Goal: Communication & Community: Answer question/provide support

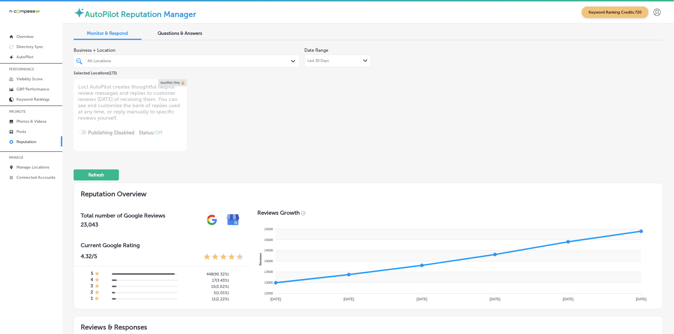
scroll to position [354, 0]
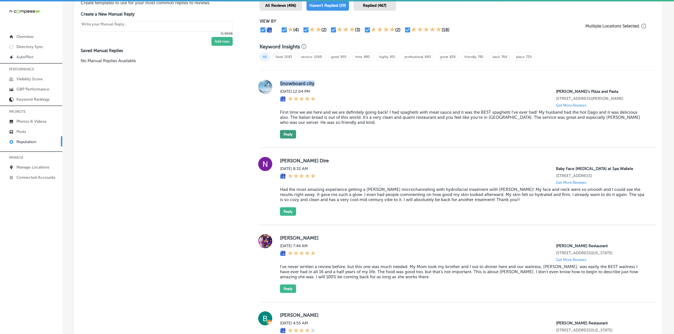
click at [282, 137] on button "Reply" at bounding box center [288, 134] width 16 height 8
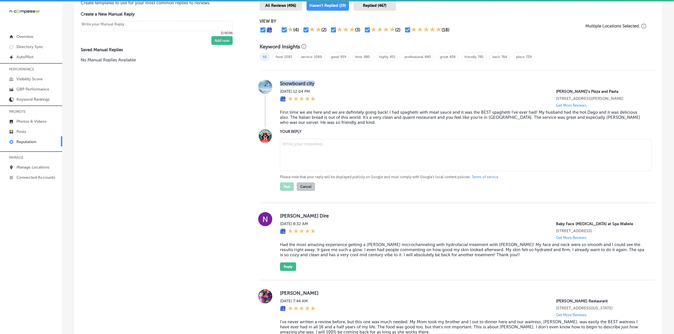
type textarea "x"
click at [307, 142] on textarea at bounding box center [466, 155] width 372 height 32
paste textarea "Thank you, [Reviewer's Name], for the kind words! We’re so happy you enjoyed yo…"
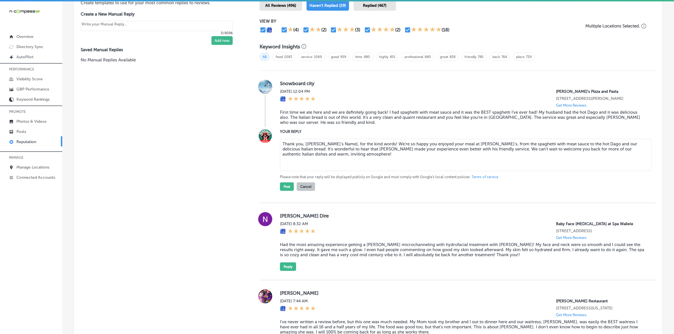
drag, startPoint x: 301, startPoint y: 146, endPoint x: 342, endPoint y: 145, distance: 40.8
click at [342, 145] on textarea "Thank you, [Reviewer's Name], for the kind words! We’re so happy you enjoyed yo…" at bounding box center [466, 155] width 372 height 32
type textarea "Thank you for the kind words! We’re so happy you enjoyed your meal at Ronnally’…"
click at [282, 191] on button "Post" at bounding box center [287, 187] width 14 height 8
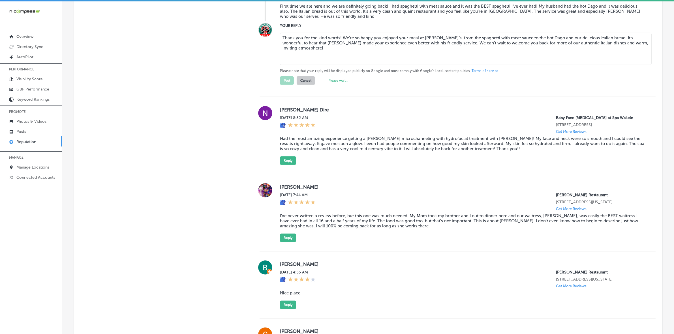
type textarea "x"
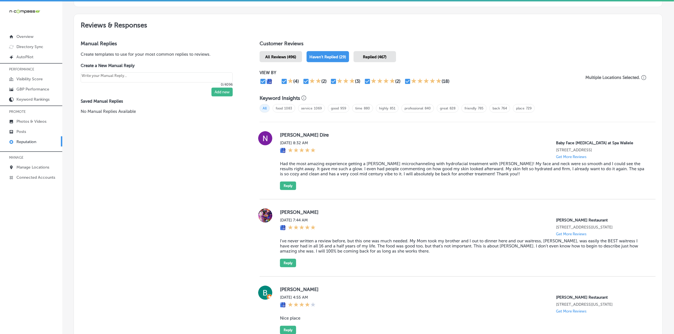
scroll to position [319, 0]
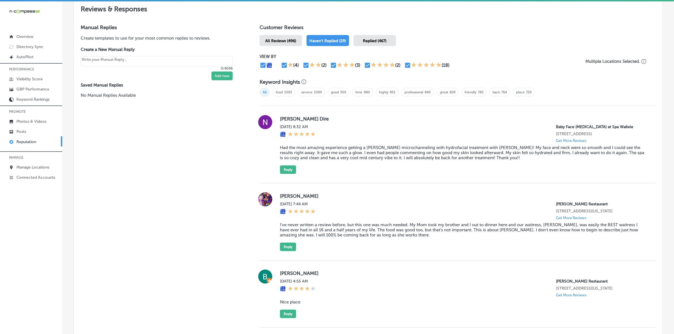
click at [290, 118] on label "Noemi Dire" at bounding box center [463, 119] width 367 height 6
copy label "Noemi"
click at [341, 156] on blockquote "Had the most amazing experience getting a Procell microchanneling with hydrofac…" at bounding box center [463, 152] width 367 height 15
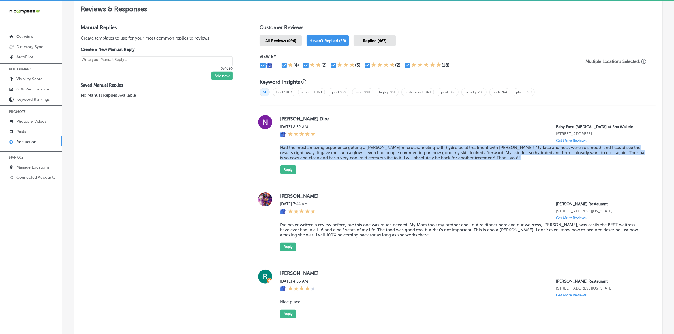
click at [341, 155] on blockquote "Had the most amazing experience getting a Procell microchanneling with hydrofac…" at bounding box center [463, 152] width 367 height 15
copy blockquote "Had the most amazing experience getting a Procell microchanneling with hydrofac…"
click at [291, 176] on div "Noemi Dire Fri, Sep 26, 2025 8:32 AM Baby Face Skin Care at Spa Wailele 1895 Yo…" at bounding box center [458, 144] width 396 height 77
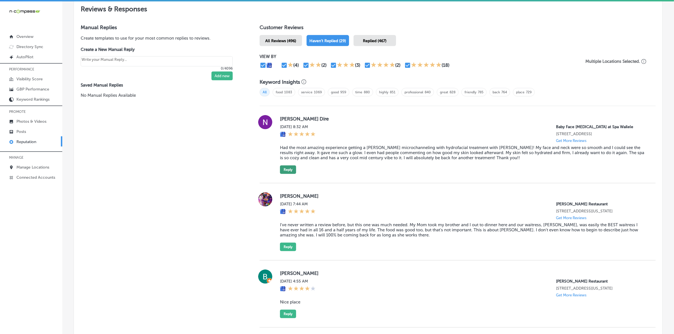
click at [288, 172] on button "Reply" at bounding box center [288, 170] width 16 height 8
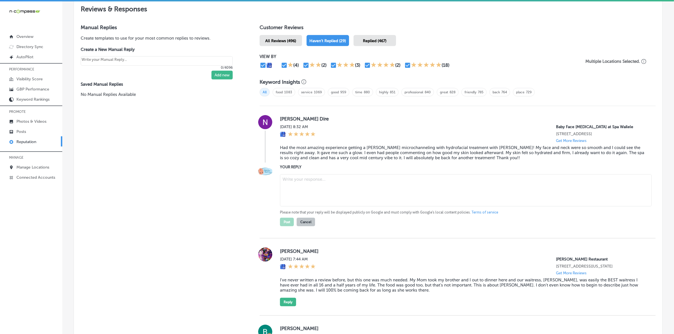
click at [335, 192] on textarea at bounding box center [466, 190] width 372 height 32
paste textarea "Thank you so much for the kind words, Noemi! We're so happy to hear that you lo…"
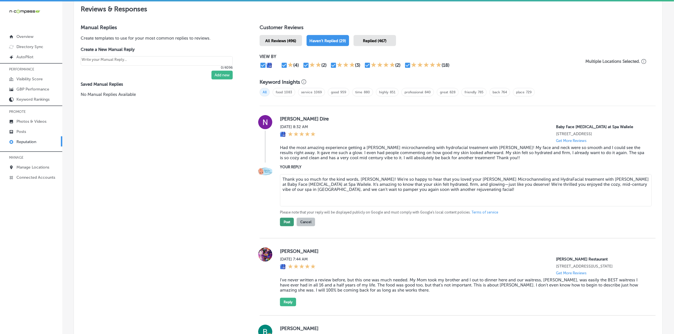
type textarea "Thank you so much for the kind words, Noemi! We're so happy to hear that you lo…"
click at [288, 225] on button "Post" at bounding box center [287, 222] width 14 height 8
type textarea "x"
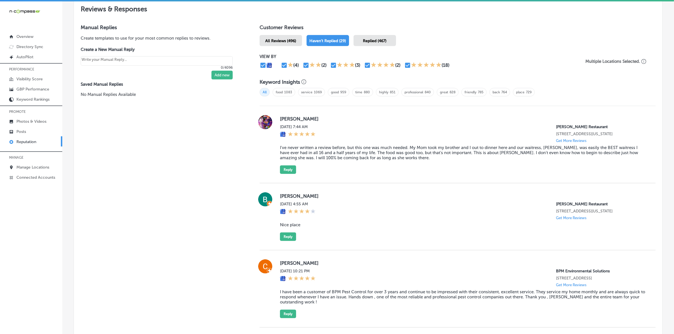
click at [290, 119] on label "Gabriel Cornish" at bounding box center [463, 119] width 367 height 6
click at [289, 119] on label "Gabriel Cornish" at bounding box center [463, 119] width 367 height 6
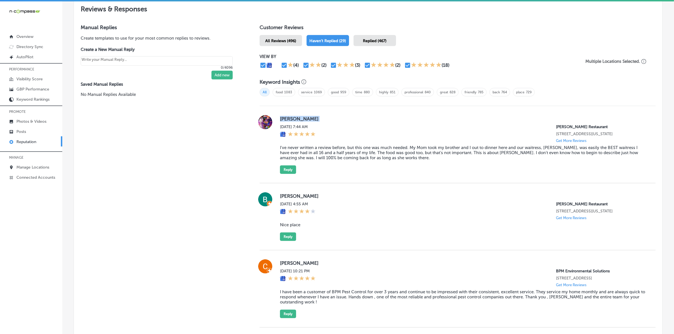
click at [289, 119] on label "Gabriel Cornish" at bounding box center [463, 119] width 367 height 6
click at [300, 121] on label "Gabriel Cornish" at bounding box center [463, 119] width 367 height 6
click at [262, 150] on div at bounding box center [265, 144] width 11 height 59
click at [287, 121] on label "Gabriel Cornish" at bounding box center [463, 119] width 367 height 6
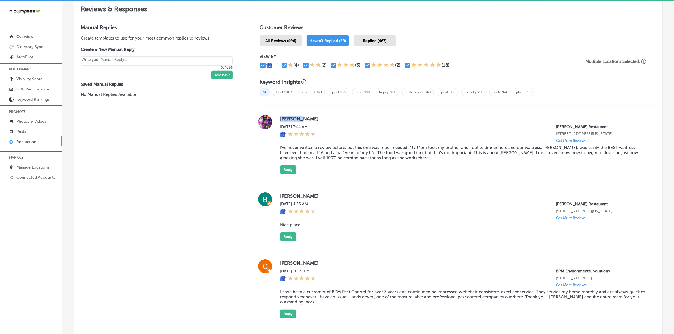
click at [287, 121] on label "Gabriel Cornish" at bounding box center [463, 119] width 367 height 6
copy label "Gabriel"
click at [293, 154] on blockquote "I've never written a review before, but this one was much needed. My Mom took m…" at bounding box center [463, 152] width 367 height 15
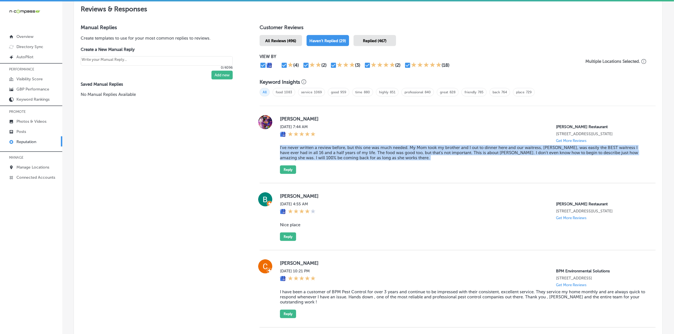
click at [293, 154] on blockquote "I've never written a review before, but this one was much needed. My Mom took m…" at bounding box center [463, 152] width 367 height 15
copy blockquote "I've never written a review before, but this one was much needed. My Mom took m…"
click at [289, 173] on button "Reply" at bounding box center [288, 170] width 16 height 8
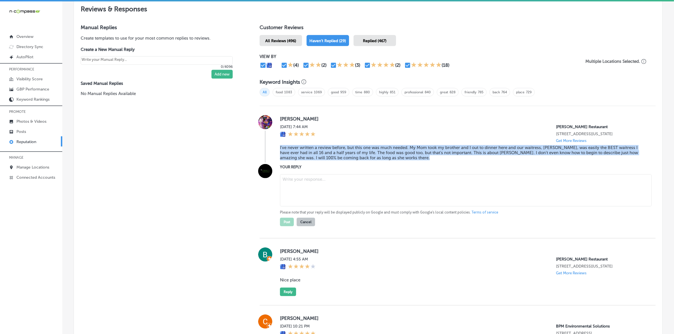
click at [298, 177] on textarea at bounding box center [466, 190] width 372 height 32
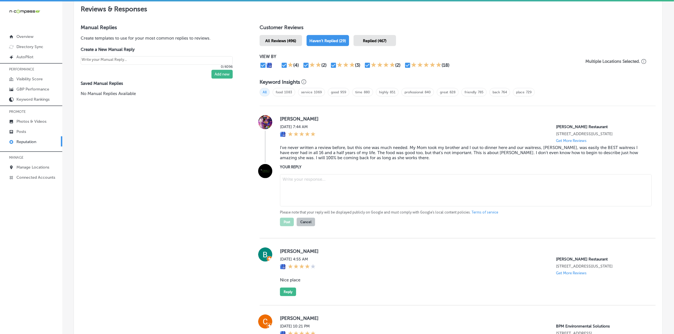
paste textarea "Thank you so much for your kind words, Gabriel! We’re thrilled to hear that Kri…"
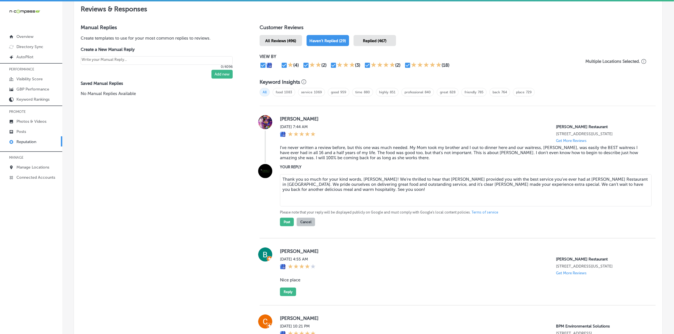
click at [396, 180] on textarea "Thank you so much for your kind words, Gabriel! We’re thrilled to hear that Kri…" at bounding box center [466, 190] width 372 height 32
type textarea "Thank you so much for your kind words, Gabriel! We’re happy to hear that Kristi…"
click at [287, 223] on button "Post" at bounding box center [287, 222] width 14 height 8
type textarea "x"
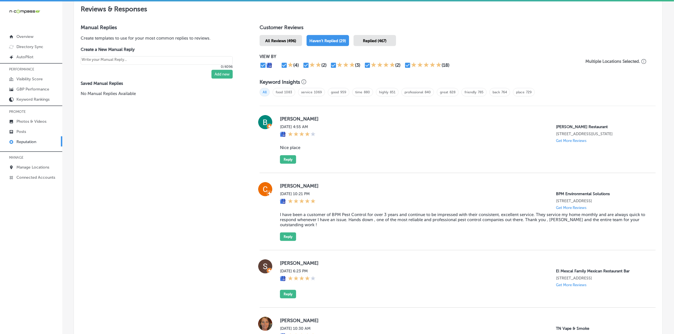
click at [293, 118] on label "Brendan" at bounding box center [463, 119] width 367 height 6
click at [292, 118] on label "Brendan" at bounding box center [463, 119] width 367 height 6
click at [292, 121] on label "Brendan" at bounding box center [463, 119] width 367 height 6
copy label "Brendan"
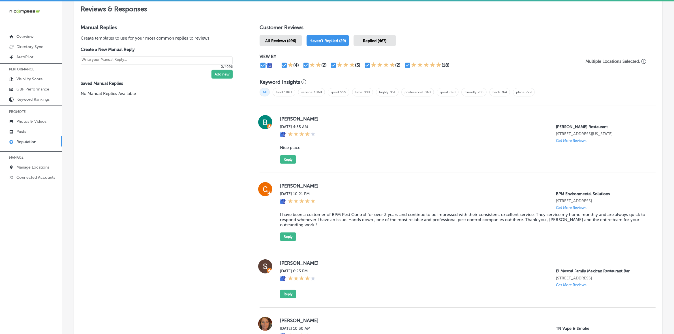
click at [300, 149] on blockquote "Nice place" at bounding box center [463, 147] width 367 height 5
click at [295, 149] on blockquote "Nice place" at bounding box center [463, 147] width 367 height 5
copy blockquote "Nice place"
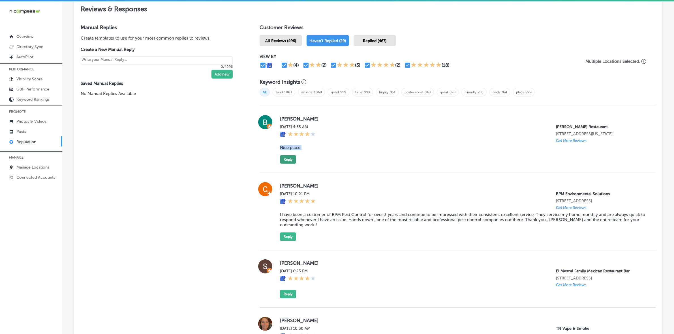
click at [289, 160] on button "Reply" at bounding box center [288, 159] width 16 height 8
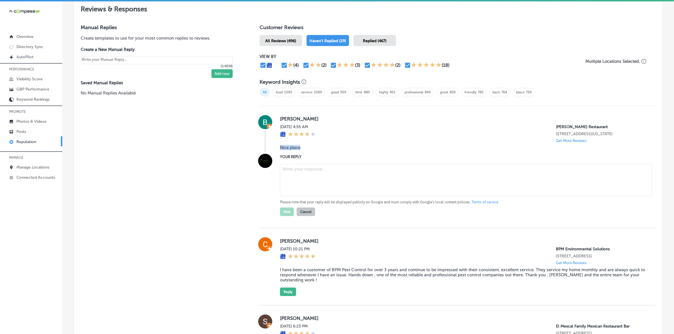
click at [315, 176] on textarea at bounding box center [466, 180] width 372 height 32
paste textarea "Thank you for your kind words, Brendan! We’re so glad you enjoyed your visit to…"
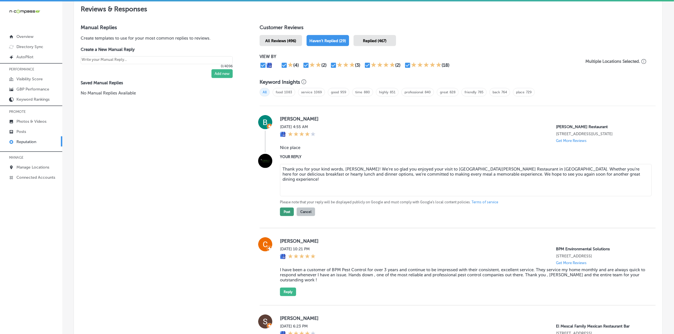
type textarea "Thank you for your kind words, Brendan! We’re so glad you enjoyed your visit to…"
click at [287, 216] on button "Post" at bounding box center [287, 212] width 14 height 8
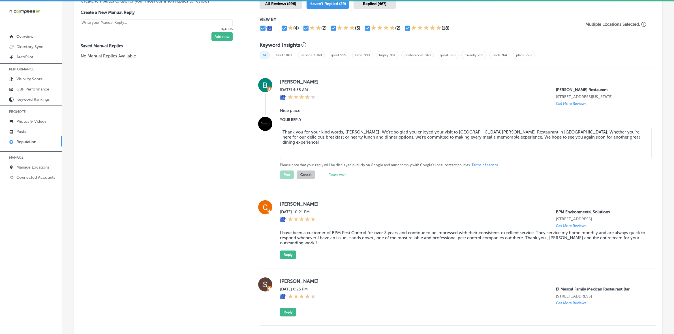
type textarea "x"
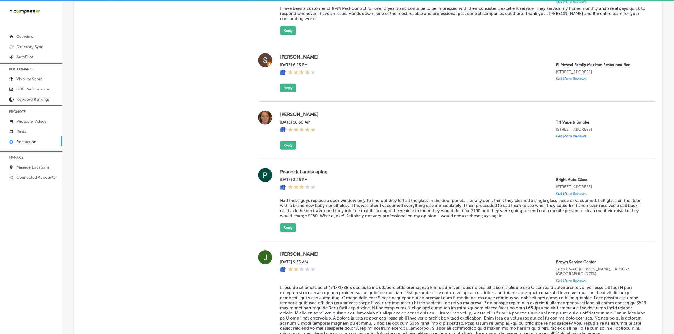
scroll to position [354, 0]
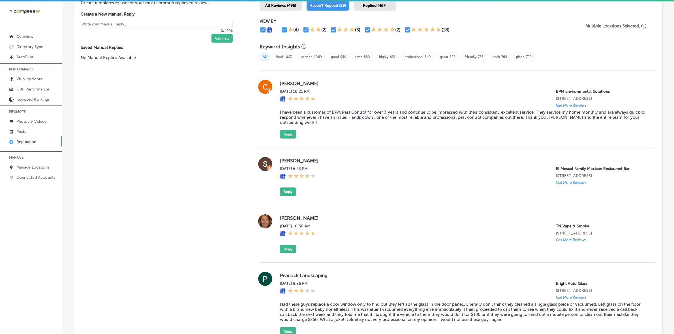
click at [287, 84] on label "Cindy Rios" at bounding box center [463, 84] width 367 height 6
copy label "Cindy"
click at [313, 119] on blockquote "I have been a customer of BPM Pest Control for over 3 years and continue to be …" at bounding box center [463, 117] width 367 height 15
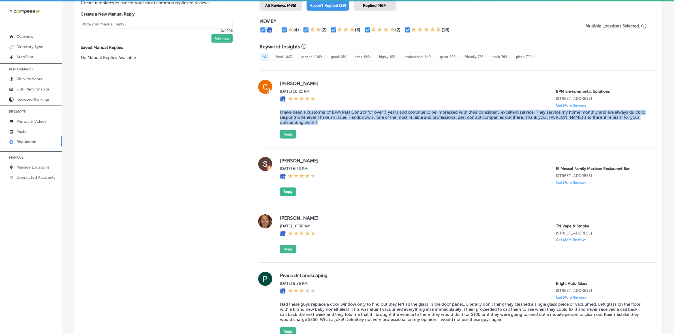
click at [313, 119] on blockquote "I have been a customer of BPM Pest Control for over 3 years and continue to be …" at bounding box center [463, 117] width 367 height 15
copy blockquote "I have been a customer of BPM Pest Control for over 3 years and continue to be …"
click at [292, 139] on button "Reply" at bounding box center [288, 134] width 16 height 8
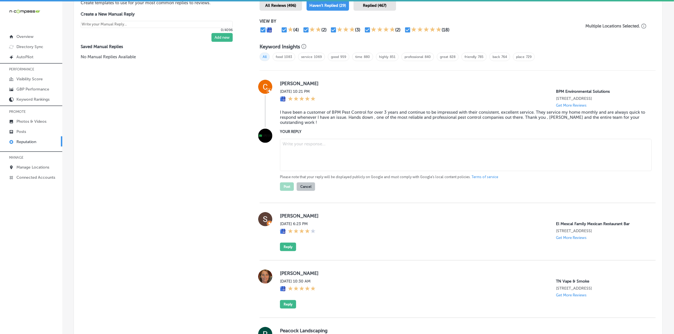
click at [317, 144] on textarea at bounding box center [466, 155] width 372 height 32
paste textarea "Thank you so much for the glowing review, Cindy! We’re thrilled to have had the…"
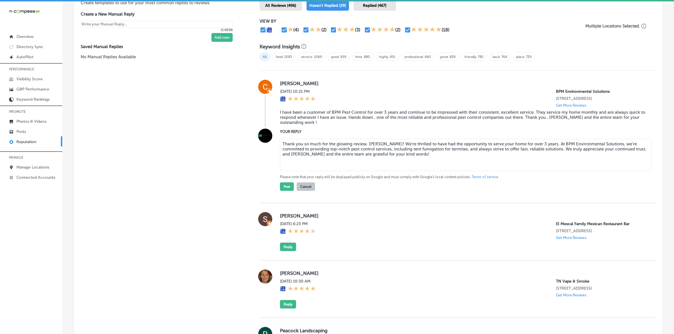
click at [398, 144] on textarea "Thank you so much for the glowing review, Cindy! We’re thrilled to have had the…" at bounding box center [466, 155] width 372 height 32
type textarea "Thank you so much for the glowing review, Cindy! We’re glad to have had the opp…"
click at [284, 191] on button "Post" at bounding box center [287, 187] width 14 height 8
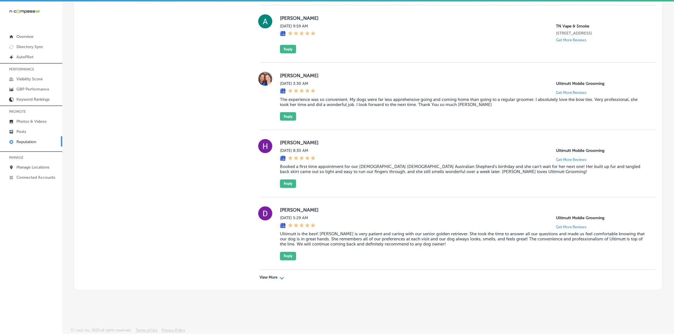
scroll to position [1256, 0]
click at [274, 280] on div "View More Path Created with Sketch." at bounding box center [458, 278] width 396 height 16
click at [272, 277] on p "View More" at bounding box center [269, 278] width 18 height 5
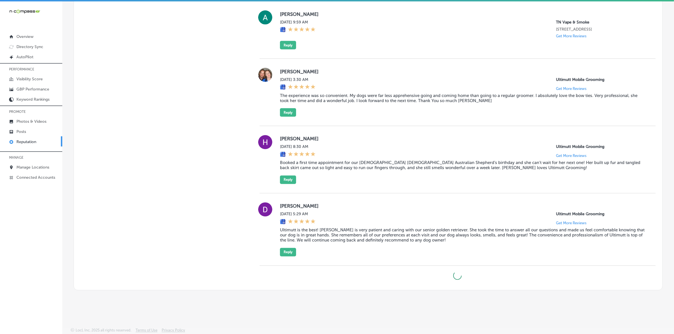
type textarea "x"
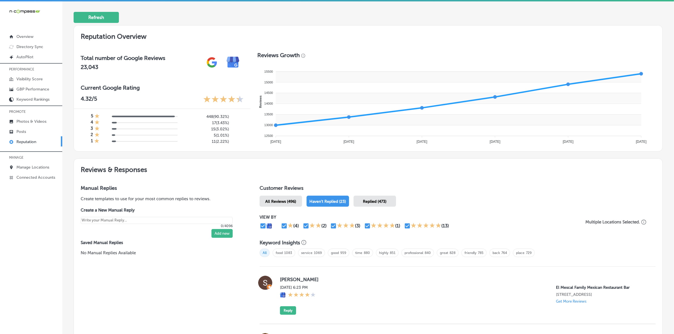
scroll to position [212, 0]
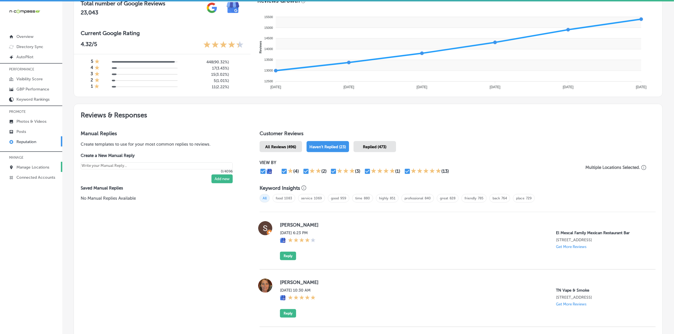
click at [35, 166] on p "Manage Locations" at bounding box center [32, 167] width 33 height 5
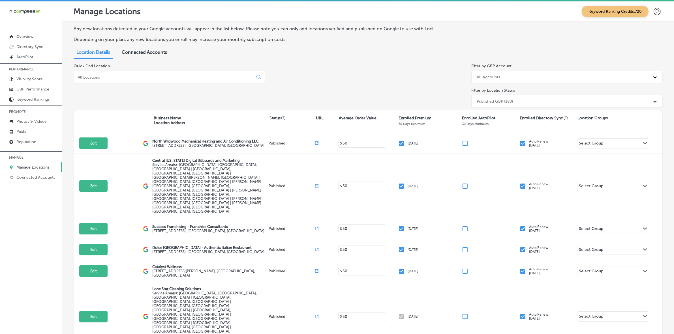
click at [121, 77] on input at bounding box center [164, 77] width 175 height 5
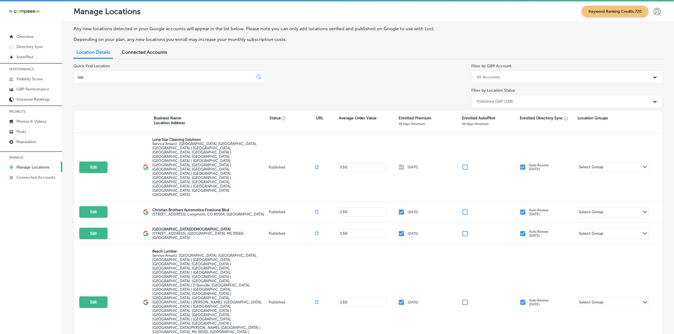
type input "lone"
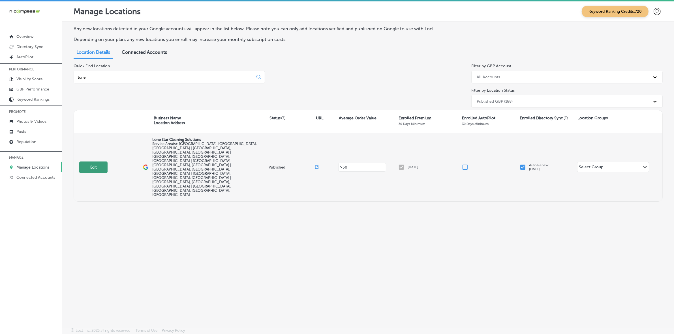
click at [99, 162] on button "Edit" at bounding box center [93, 168] width 28 height 12
select select "US"
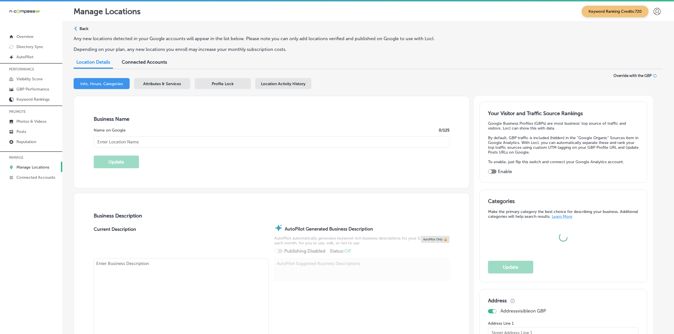
type input "Lone Star Cleaning Solutions"
checkbox input "false"
type input "[STREET_ADDRESS][PERSON_NAME] Suite 112"
type input "Carrollton"
type input "75006"
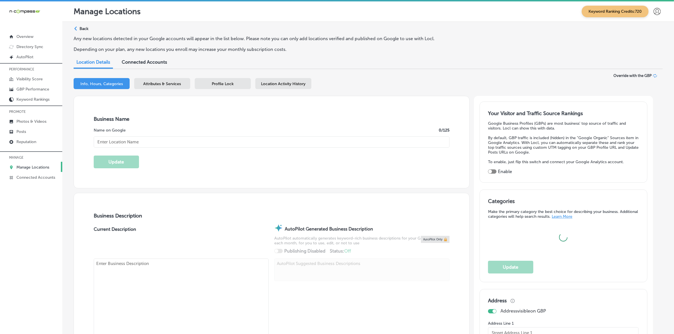
type input "US"
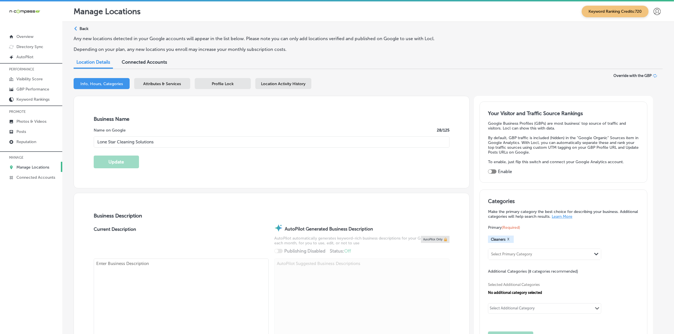
type textarea "Lone Star Cleaning Solutions, based in [GEOGRAPHIC_DATA], [GEOGRAPHIC_DATA], is…"
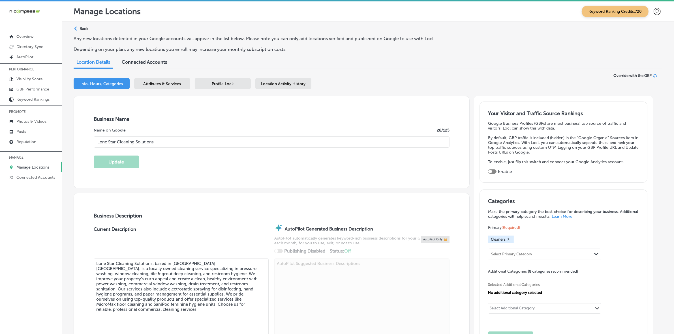
type input "[PHONE_NUMBER]"
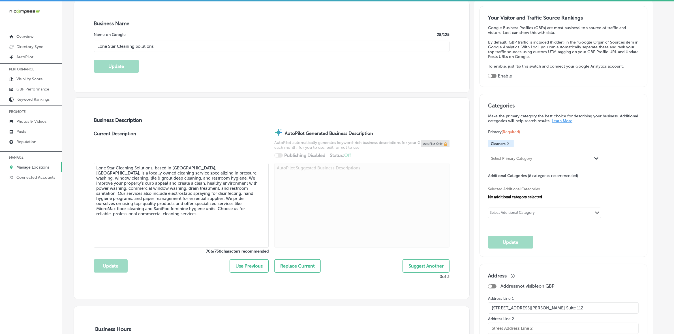
scroll to position [22, 0]
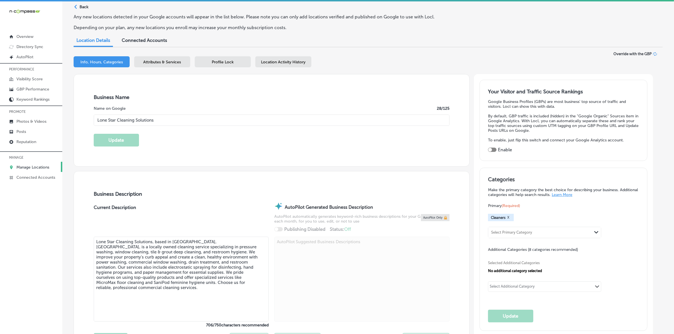
click at [164, 52] on div "Business + Location Lone Star Cleaning Solutions Path Created with Sketch. Sele…" at bounding box center [368, 63] width 589 height 22
click at [160, 63] on span "Attributes & Services" at bounding box center [163, 62] width 38 height 5
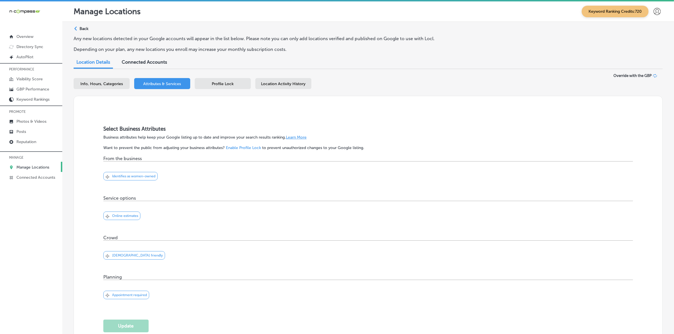
click at [224, 88] on div "Profile Lock" at bounding box center [223, 83] width 56 height 11
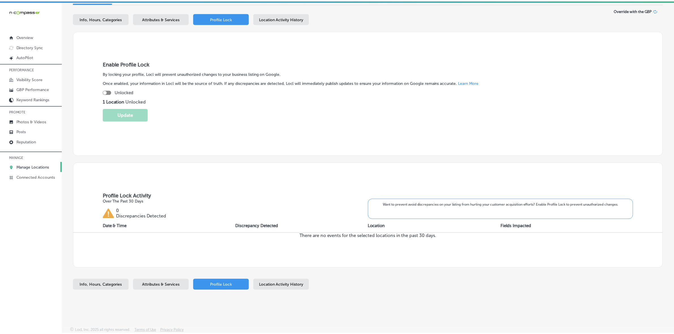
scroll to position [63, 0]
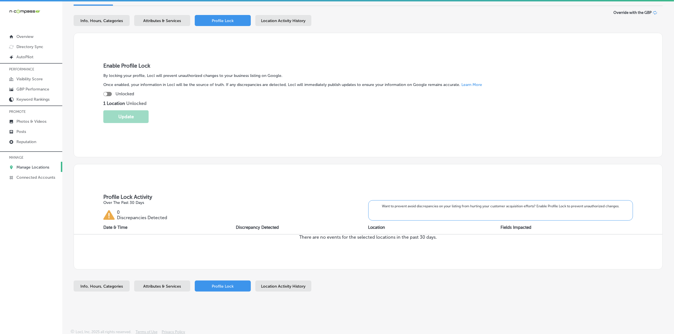
drag, startPoint x: 411, startPoint y: 39, endPoint x: 323, endPoint y: 60, distance: 90.3
click at [411, 39] on div "Enable Profile Lock By locking your profile, Locl will prevent unauthorized cha…" at bounding box center [368, 95] width 589 height 125
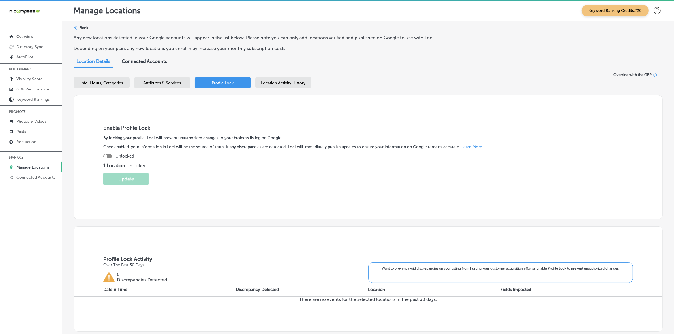
scroll to position [0, 0]
click at [102, 155] on div "Enable Profile Lock By locking your profile, Locl will prevent unauthorized cha…" at bounding box center [368, 158] width 589 height 125
click at [105, 156] on div at bounding box center [106, 157] width 4 height 4
checkbox input "true"
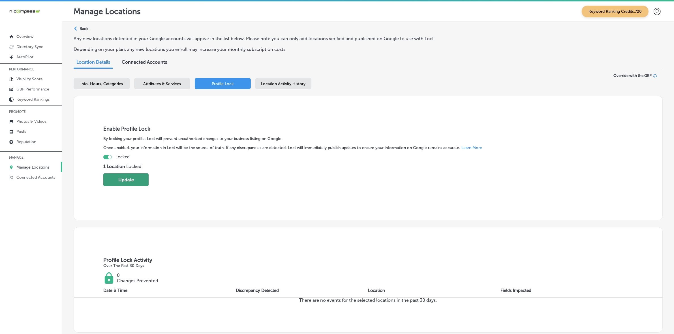
click at [123, 176] on button "Update" at bounding box center [125, 180] width 45 height 13
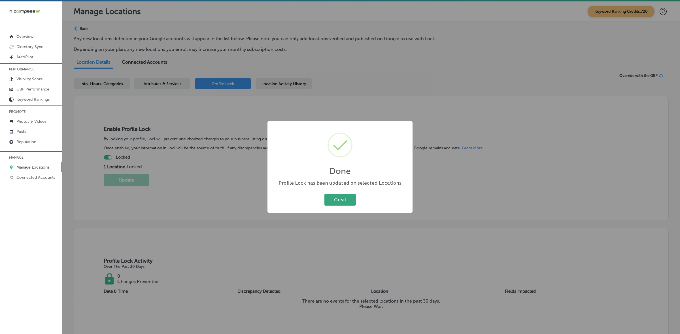
click at [346, 201] on button "Great" at bounding box center [339, 200] width 31 height 12
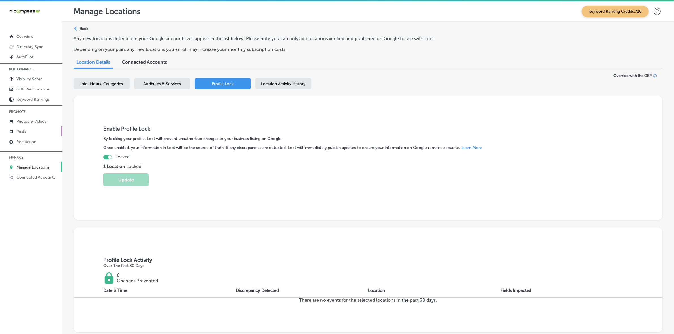
click at [23, 134] on p "Posts" at bounding box center [21, 131] width 10 height 5
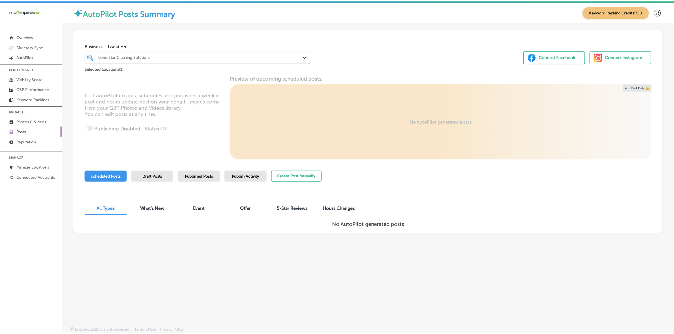
scroll to position [1, 0]
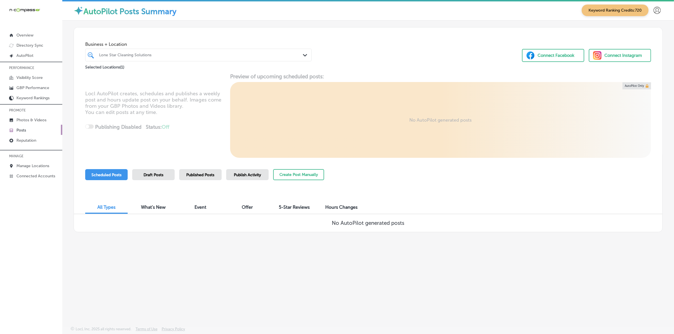
click at [417, 181] on div "Scheduled Posts Draft Posts Published Posts Publish Activity Create Post Manual…" at bounding box center [368, 182] width 566 height 26
click at [37, 121] on p "Photos & Videos" at bounding box center [31, 120] width 30 height 5
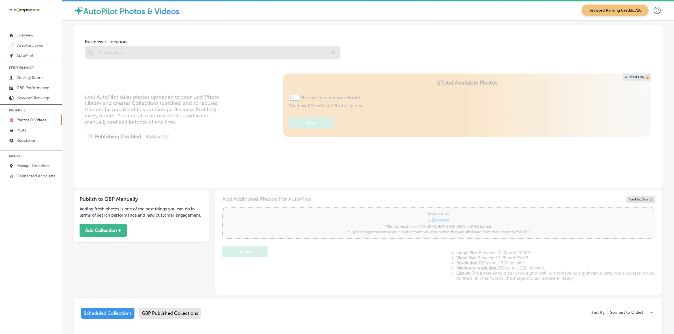
type input "5"
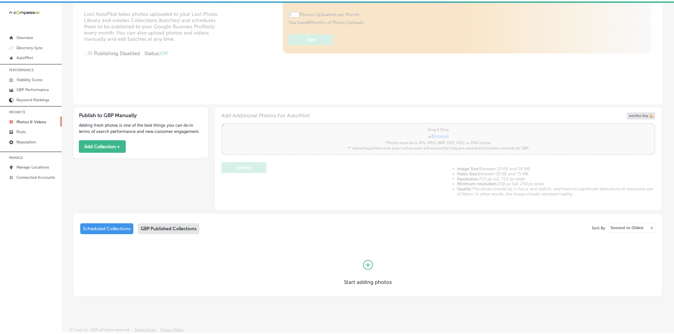
scroll to position [85, 0]
drag, startPoint x: 506, startPoint y: 179, endPoint x: 494, endPoint y: 180, distance: 12.5
click at [506, 179] on div "Add Additional Photos For AutoPilot Powered by PQINA Drag & Drop or Browse *Pho…" at bounding box center [438, 158] width 433 height 93
click at [543, 214] on div "Sort By Soonest to Oldest Scheduled Collections GBP Published Collections Start…" at bounding box center [368, 256] width 589 height 85
click at [33, 91] on p "GBP Performance" at bounding box center [32, 89] width 33 height 5
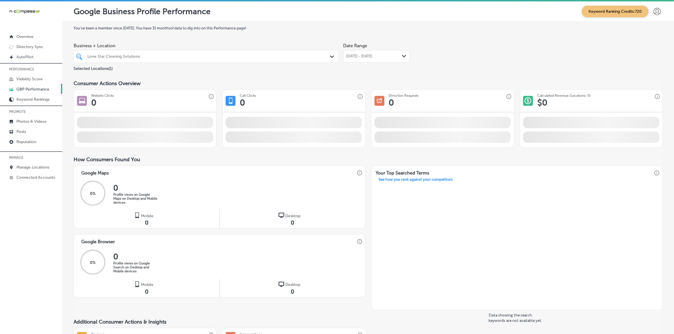
click at [402, 56] on polygon at bounding box center [404, 56] width 4 height 3
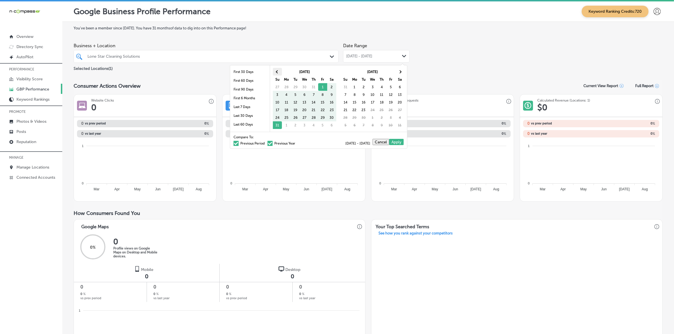
click at [279, 71] on th at bounding box center [277, 72] width 9 height 8
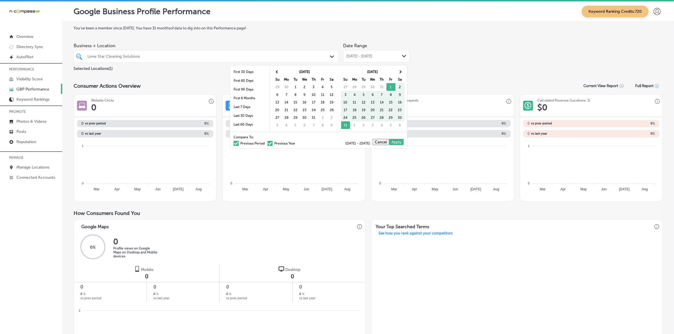
click at [279, 71] on th at bounding box center [277, 72] width 9 height 8
click at [401, 72] on span at bounding box center [399, 71] width 3 height 3
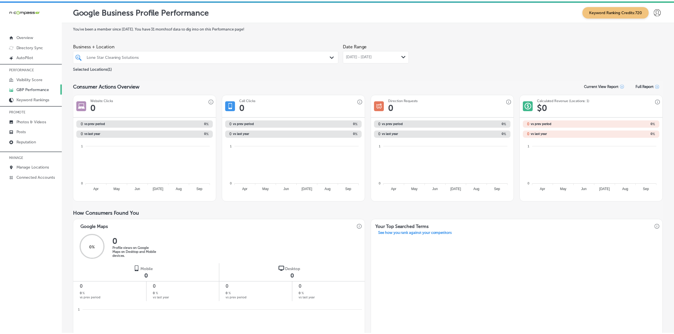
scroll to position [283, 0]
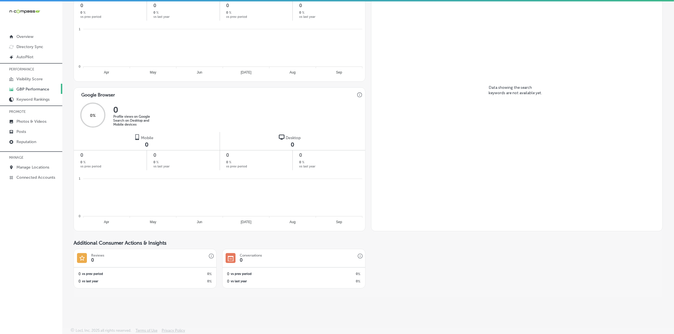
click at [422, 135] on div "Data showing the search keywords are not available yet." at bounding box center [517, 92] width 291 height 271
click at [23, 144] on p "Reputation" at bounding box center [26, 142] width 20 height 5
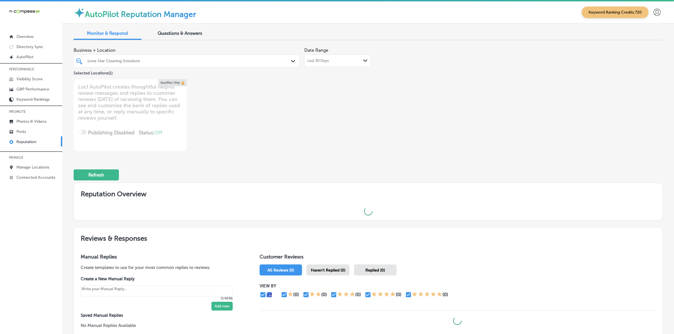
click at [334, 60] on div "Last 30 Days Path Created with Sketch." at bounding box center [338, 61] width 60 height 5
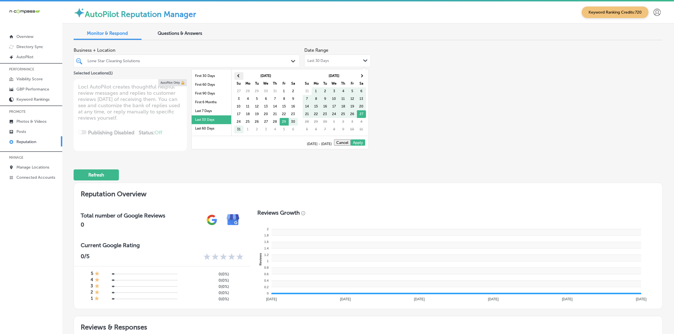
click at [235, 77] on th at bounding box center [238, 76] width 9 height 8
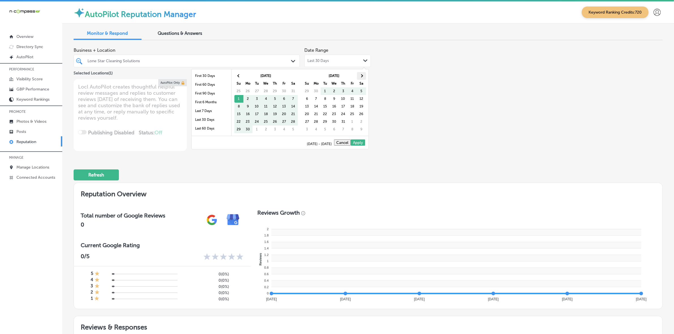
click at [363, 76] on th at bounding box center [361, 76] width 9 height 8
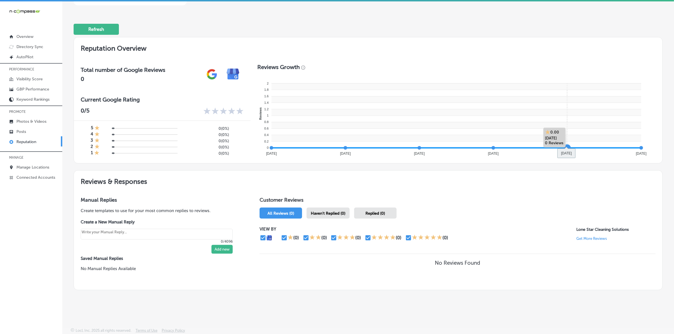
scroll to position [42, 0]
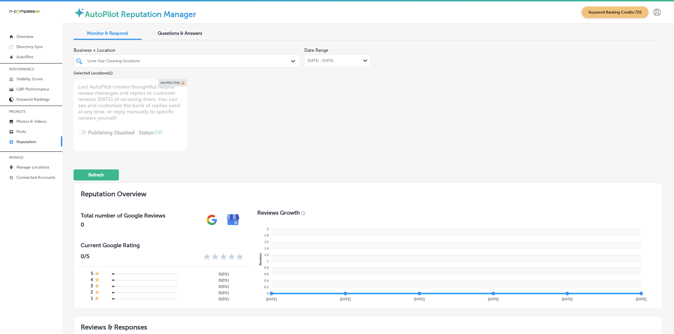
type textarea "x"
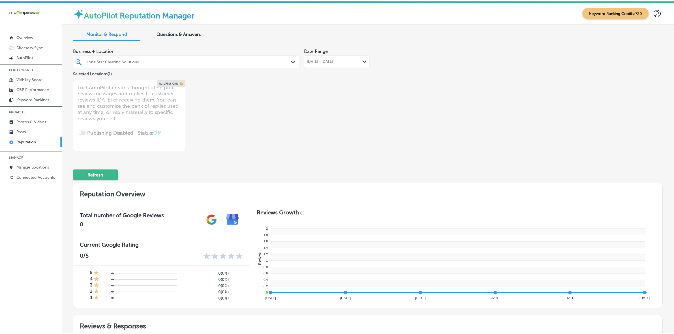
scroll to position [146, 0]
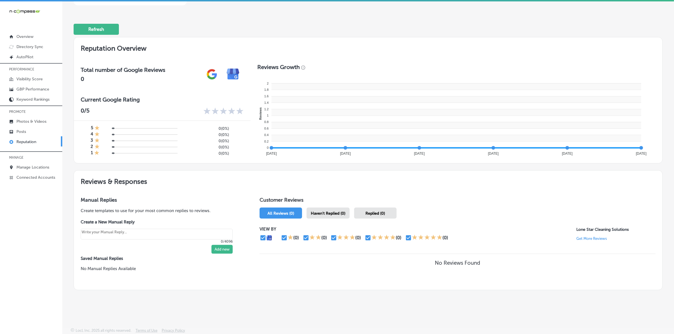
click at [450, 57] on h2 "Reputation Overview" at bounding box center [368, 47] width 589 height 20
click at [39, 172] on link "Manage Locations" at bounding box center [31, 167] width 62 height 10
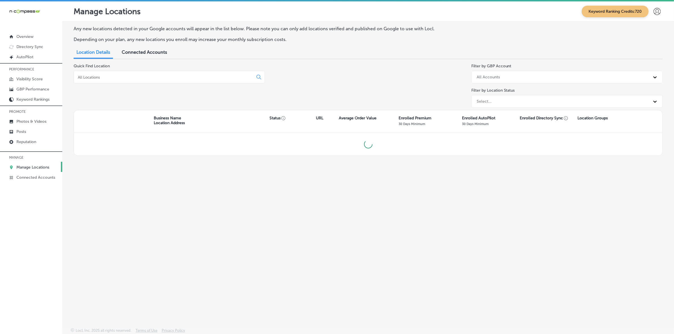
click at [115, 77] on input at bounding box center [164, 77] width 175 height 5
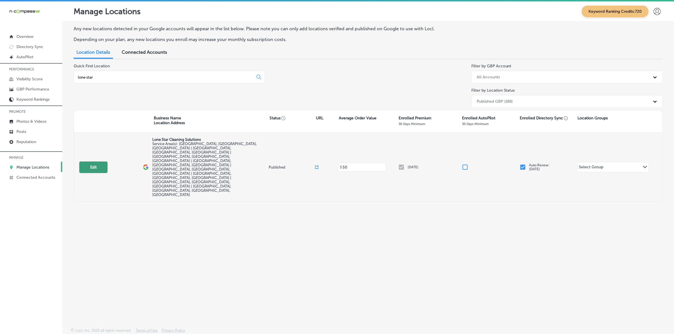
type input "lone star"
click at [82, 162] on button "Edit" at bounding box center [93, 168] width 28 height 12
select select "US"
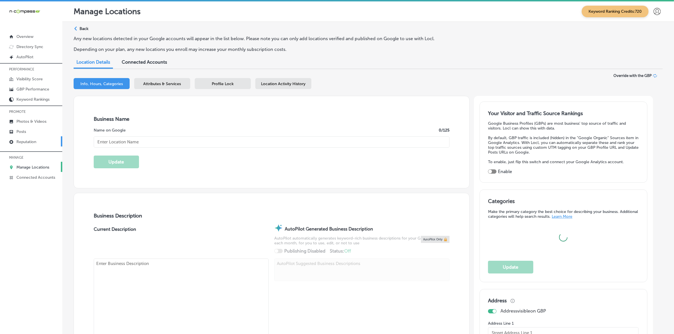
type input "Lone Star Cleaning Solutions"
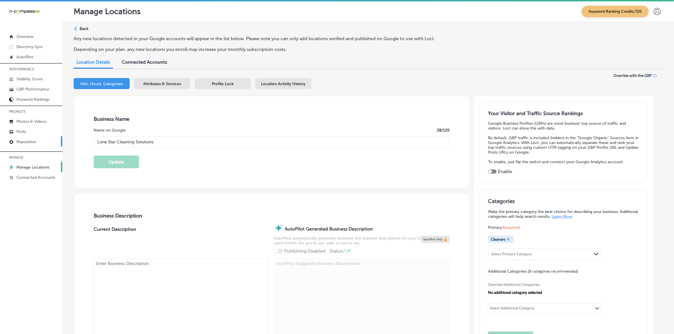
checkbox input "false"
type input "[STREET_ADDRESS][PERSON_NAME] Suite 112"
type input "Carrollton"
type input "75006"
type input "US"
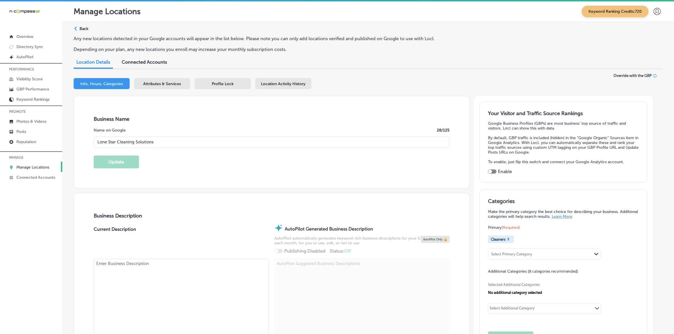
type textarea "Lone Star Cleaning Solutions, based in [GEOGRAPHIC_DATA], [GEOGRAPHIC_DATA], is…"
type input "[PHONE_NUMBER]"
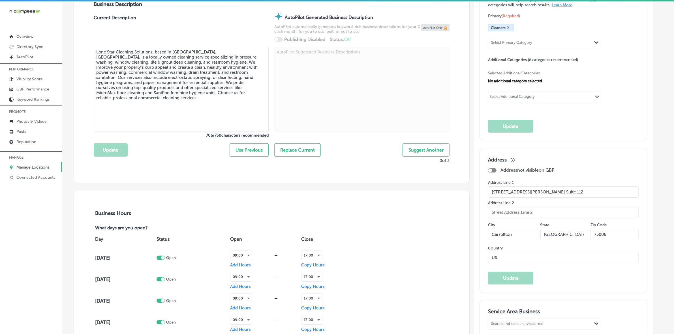
scroll to position [212, 0]
click at [545, 94] on div "Select Additional Category Path Created with Sketch." at bounding box center [544, 96] width 113 height 10
paste input "Janitorial service,"
click at [535, 110] on label "Janitorial service" at bounding box center [517, 108] width 33 height 5
type input "Janitorial service,"
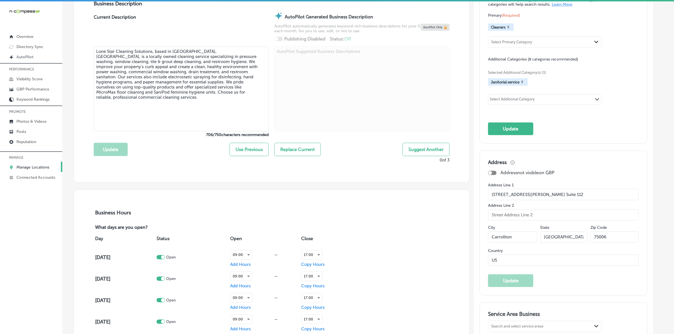
click at [496, 100] on div "Select Additional Category" at bounding box center [512, 100] width 45 height 7
paste input "service, pressure washing,"
drag, startPoint x: 507, startPoint y: 101, endPoint x: 484, endPoint y: 101, distance: 23.2
click at [484, 101] on div "Categories Make the primary category the best choice for describing your busine…" at bounding box center [563, 61] width 167 height 166
click at [499, 112] on input "checkbox" at bounding box center [495, 111] width 7 height 7
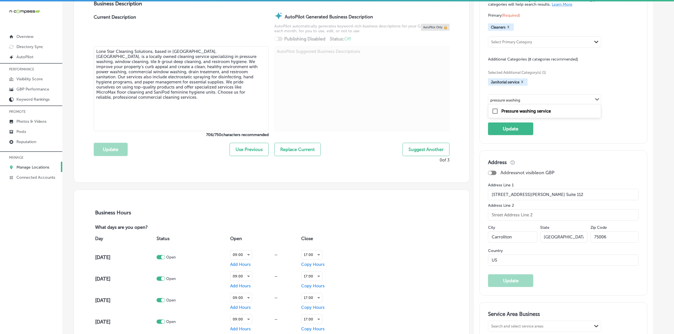
type input "pressure washing"
click at [565, 100] on div "Select Additional Category Path Created with Sketch." at bounding box center [544, 100] width 113 height 10
paste input "window cleaning,"
click at [550, 111] on label "Window cleaning service" at bounding box center [525, 111] width 49 height 5
type input "window cleaning,"
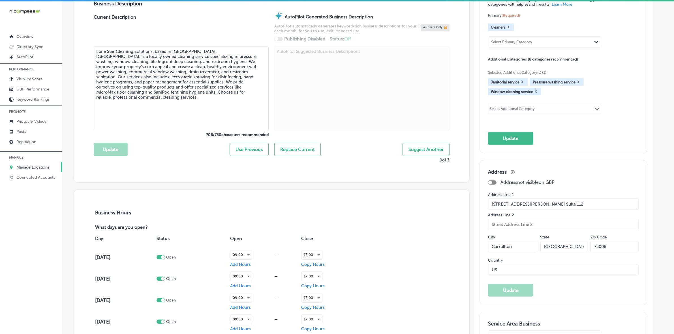
click at [558, 110] on div "Select Additional Category Path Created with Sketch." at bounding box center [544, 109] width 113 height 10
paste input "deep cleaning,"
type input "d"
click at [565, 111] on div "Select Additional Category Path Created with Sketch." at bounding box center [544, 109] width 113 height 10
paste input "drain treatment"
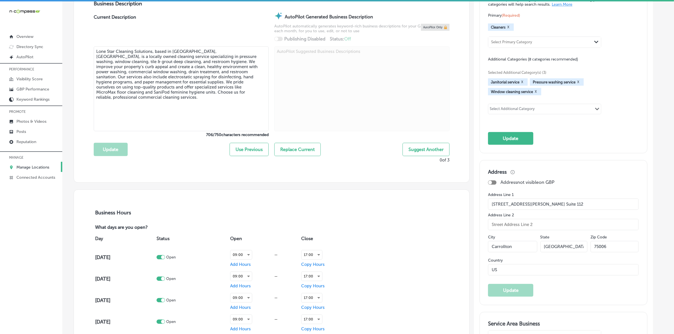
type input "drain treatment"
click at [565, 111] on div "drain treatment Path Created with Sketch." at bounding box center [544, 109] width 113 height 10
click at [564, 111] on div "drain treatment Path Created with Sketch." at bounding box center [544, 109] width 113 height 10
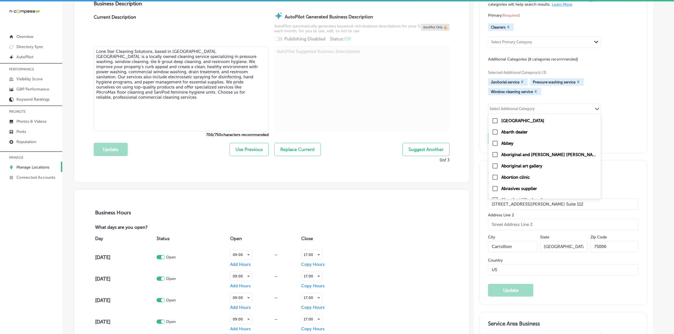
click at [647, 115] on div "Categories Make the primary category the best choice for describing your busine…" at bounding box center [563, 66] width 167 height 176
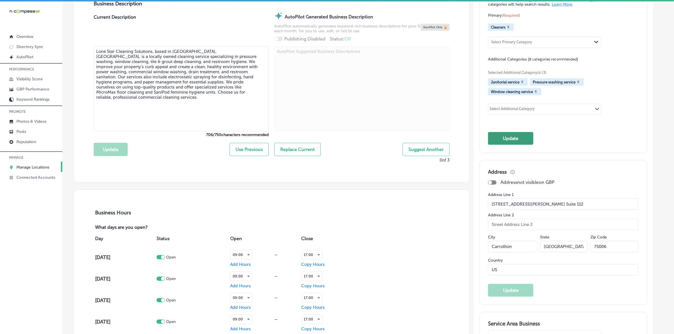
click at [526, 137] on button "Update" at bounding box center [510, 138] width 45 height 13
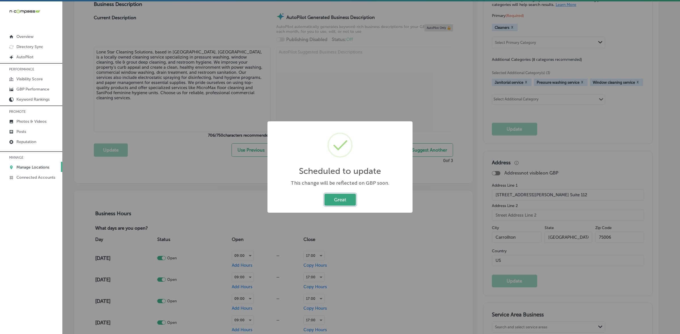
click at [345, 198] on button "Great" at bounding box center [339, 200] width 31 height 12
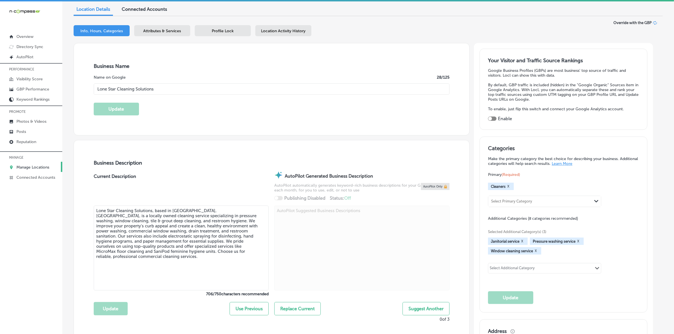
scroll to position [0, 0]
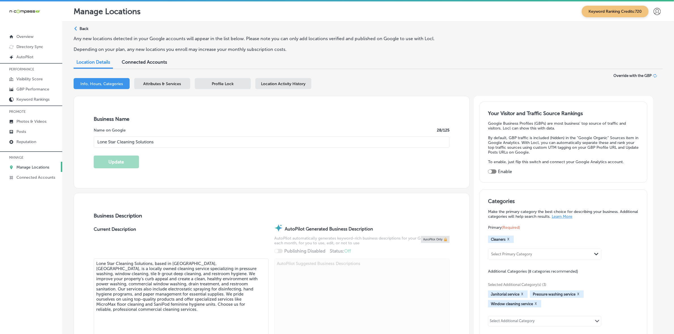
click at [497, 171] on div at bounding box center [492, 172] width 8 height 4
checkbox input "true"
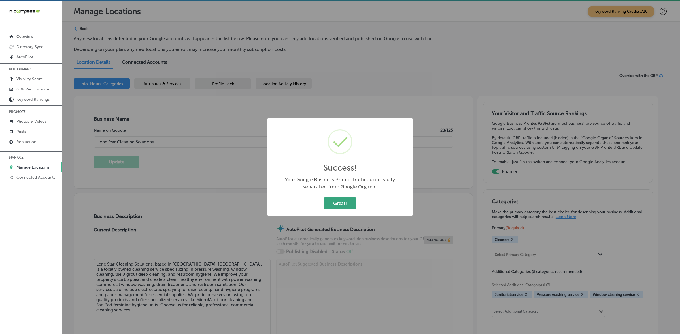
click at [343, 202] on button "Great!" at bounding box center [339, 204] width 33 height 12
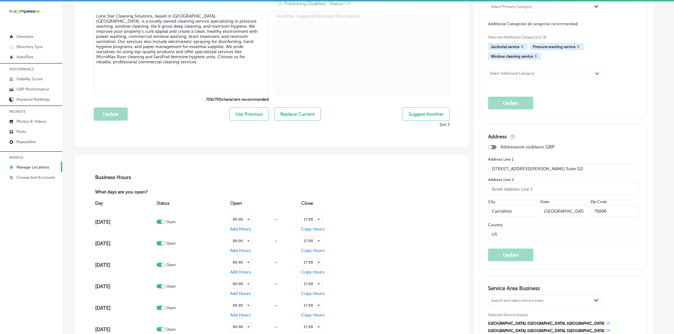
scroll to position [354, 0]
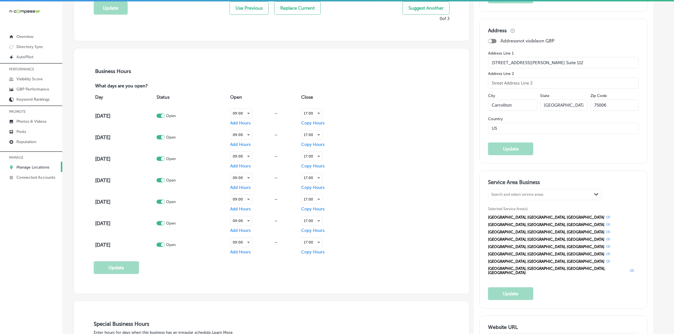
click at [568, 194] on div "Search and select service areas" at bounding box center [540, 195] width 104 height 8
paste input "North Dallas"
click at [521, 213] on div "[GEOGRAPHIC_DATA], [GEOGRAPHIC_DATA], [GEOGRAPHIC_DATA]" at bounding box center [545, 214] width 106 height 11
type input "North Dallas"
click at [565, 193] on div "Search and select service areas" at bounding box center [540, 195] width 104 height 8
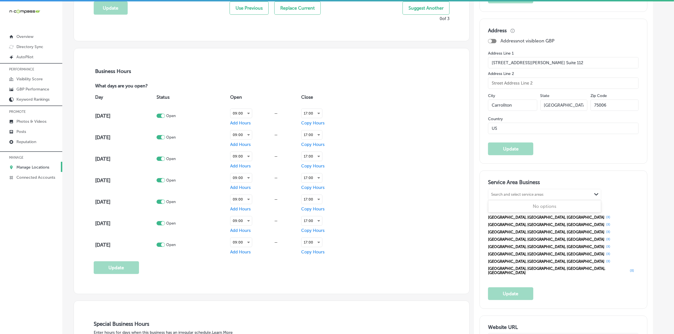
paste input "[PERSON_NAME]"
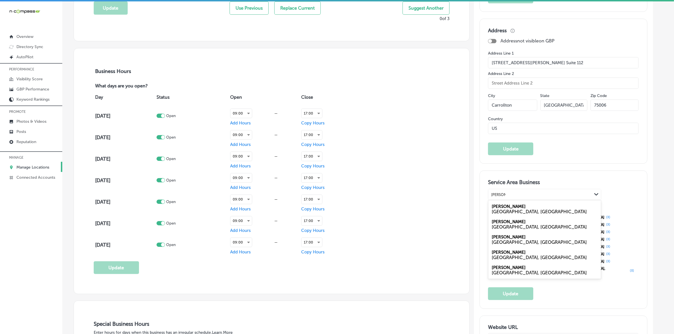
click at [500, 227] on div "[GEOGRAPHIC_DATA], [GEOGRAPHIC_DATA]" at bounding box center [545, 227] width 106 height 5
type input "[PERSON_NAME]"
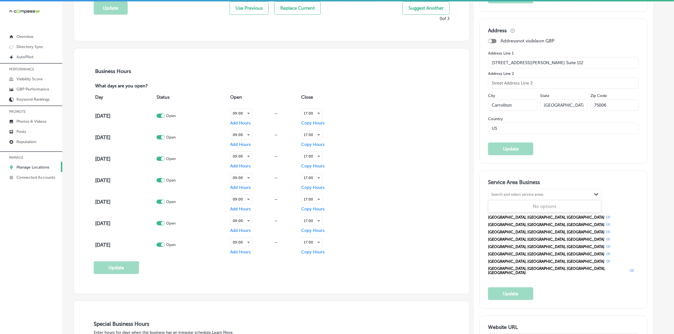
click at [528, 195] on div "Search and select service areas" at bounding box center [517, 195] width 52 height 4
click at [615, 209] on div "Selected Service Area(s) [GEOGRAPHIC_DATA], [GEOGRAPHIC_DATA], [GEOGRAPHIC_DATA…" at bounding box center [563, 241] width 151 height 71
click at [560, 211] on div "Selected Service Area(s) [GEOGRAPHIC_DATA], [GEOGRAPHIC_DATA], [GEOGRAPHIC_DATA…" at bounding box center [563, 241] width 151 height 71
click at [562, 197] on div "Search and select service areas" at bounding box center [540, 195] width 104 height 8
type input "v"
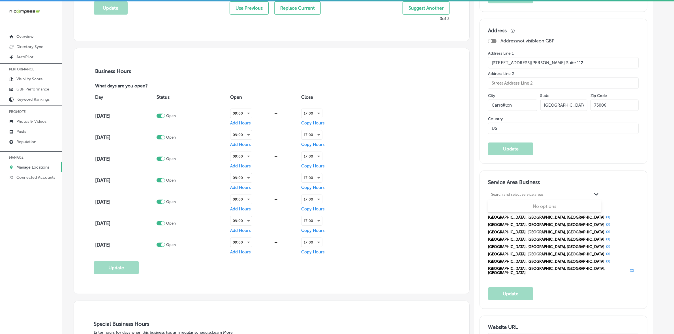
paste input "North Dallas"
click at [554, 207] on div "[GEOGRAPHIC_DATA], [GEOGRAPHIC_DATA], [GEOGRAPHIC_DATA]" at bounding box center [544, 212] width 113 height 21
type input "North Dallas"
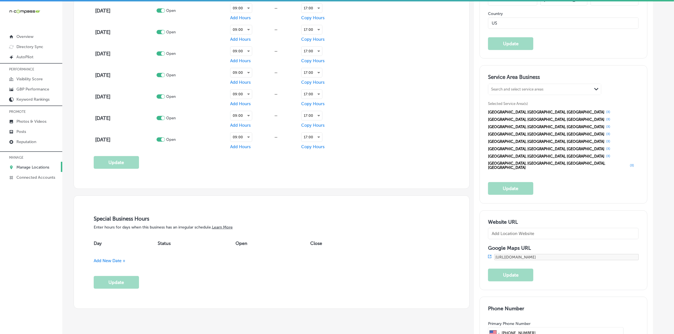
scroll to position [460, 0]
click at [116, 262] on span "Add New Date +" at bounding box center [110, 260] width 32 height 5
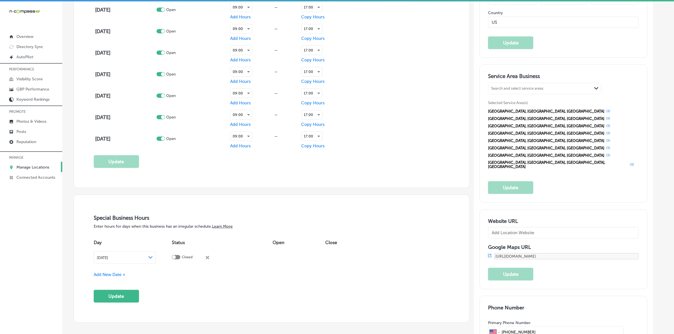
click at [133, 260] on div "[DATE] Path Created with Sketch." at bounding box center [125, 258] width 56 height 5
click at [156, 273] on span at bounding box center [155, 274] width 3 height 3
click at [110, 278] on span "Add New Date +" at bounding box center [110, 274] width 32 height 5
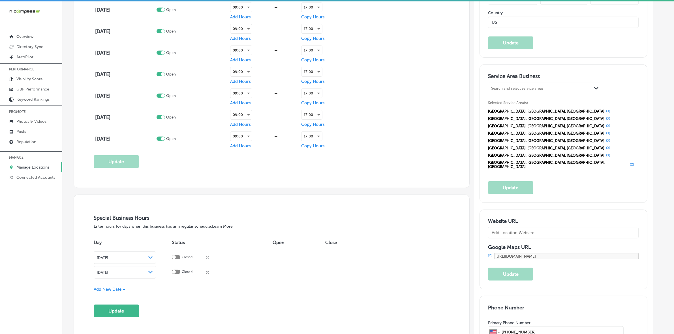
click at [149, 274] on div "[DATE] Path Created with Sketch." at bounding box center [125, 272] width 56 height 5
click at [157, 287] on th at bounding box center [155, 289] width 9 height 8
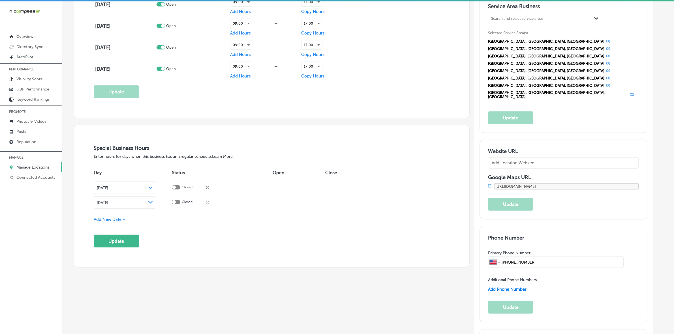
scroll to position [531, 0]
click at [115, 224] on div "Special Business Hours Enter hours for days when this business has an irregular…" at bounding box center [272, 195] width 356 height 103
click at [118, 220] on span "Add New Date +" at bounding box center [110, 218] width 32 height 5
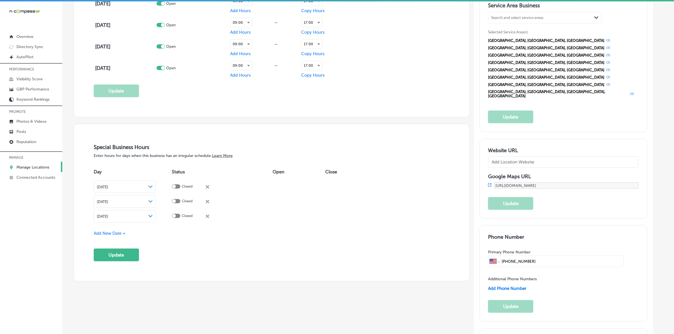
click at [153, 202] on icon "Path Created with Sketch." at bounding box center [150, 201] width 4 height 3
click at [156, 216] on div "[DATE] Path Created with Sketch." at bounding box center [125, 216] width 62 height 12
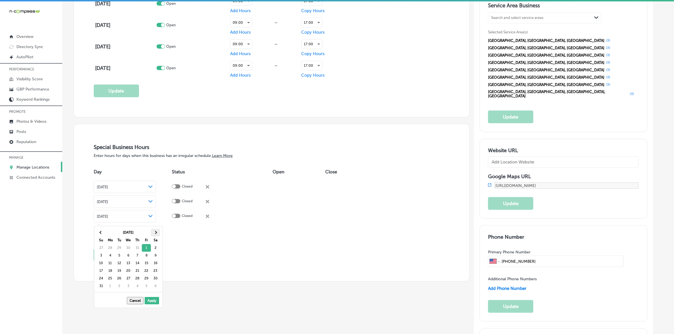
click at [152, 233] on th at bounding box center [155, 233] width 9 height 8
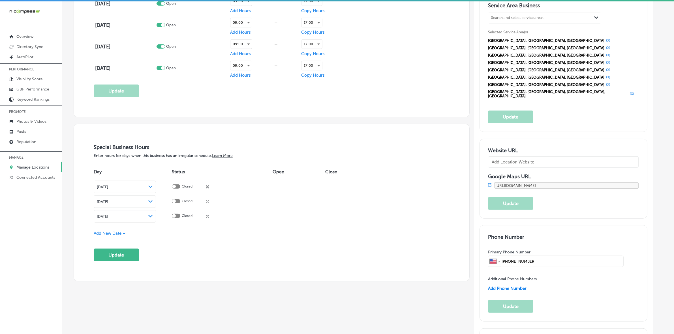
drag, startPoint x: 135, startPoint y: 271, endPoint x: 135, endPoint y: 266, distance: 5.7
click at [119, 234] on span "Add New Date +" at bounding box center [110, 233] width 32 height 5
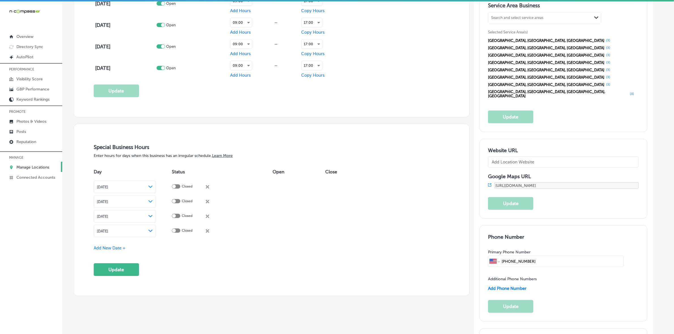
click at [153, 231] on icon "Path Created with Sketch." at bounding box center [150, 231] width 4 height 3
click at [156, 247] on th at bounding box center [155, 248] width 9 height 8
click at [103, 247] on th at bounding box center [101, 248] width 9 height 8
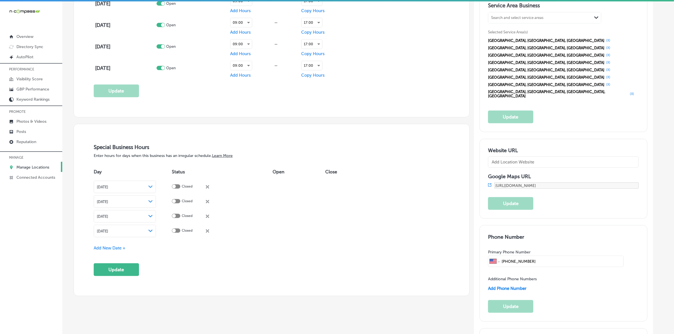
click at [116, 248] on span "Add New Date +" at bounding box center [110, 248] width 32 height 5
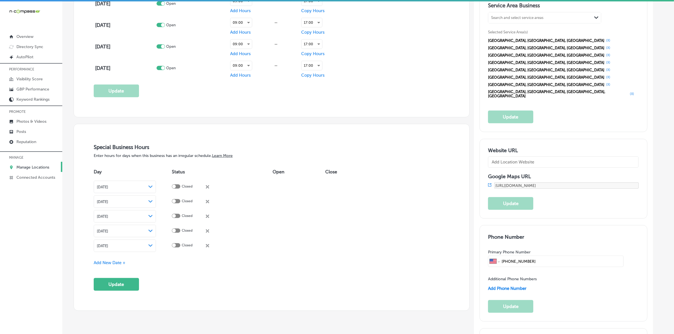
click at [153, 247] on icon "Path Created with Sketch." at bounding box center [150, 246] width 4 height 3
click at [153, 259] on th at bounding box center [155, 263] width 9 height 8
click at [154, 260] on th at bounding box center [155, 263] width 9 height 8
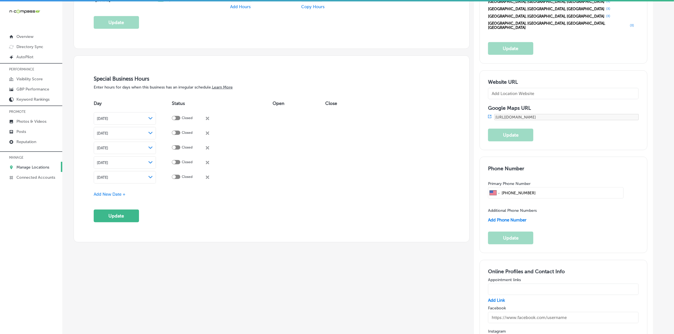
scroll to position [602, 0]
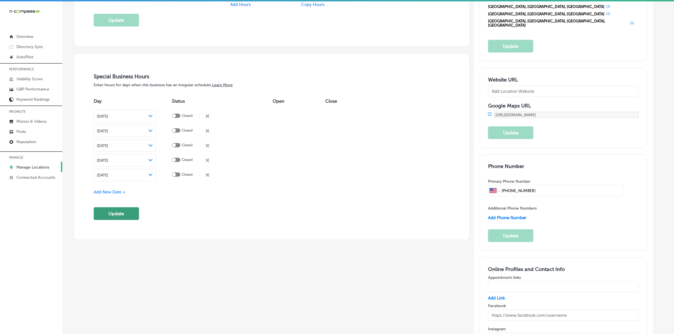
click at [129, 214] on button "Update" at bounding box center [116, 214] width 45 height 13
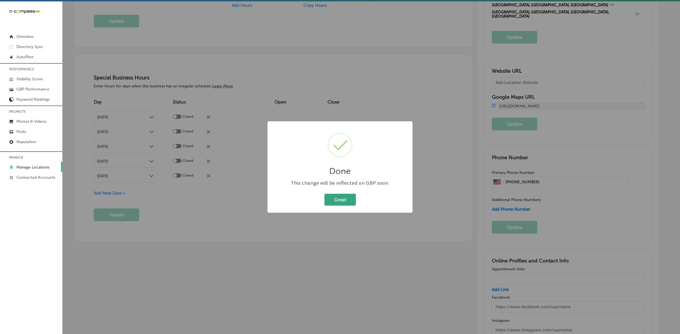
click at [333, 201] on button "Great" at bounding box center [339, 200] width 31 height 12
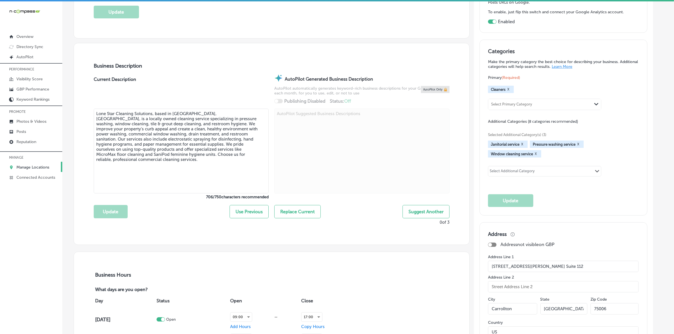
scroll to position [0, 0]
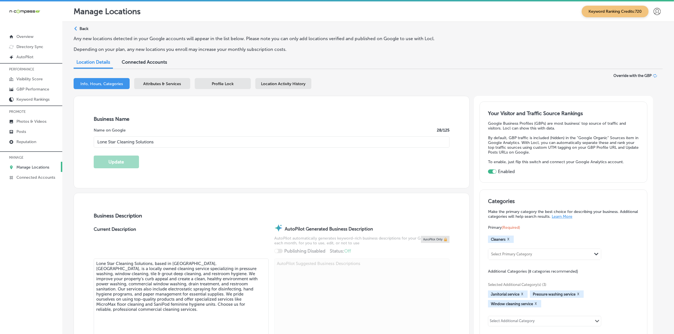
click at [275, 80] on div "Location Activity History" at bounding box center [283, 83] width 56 height 11
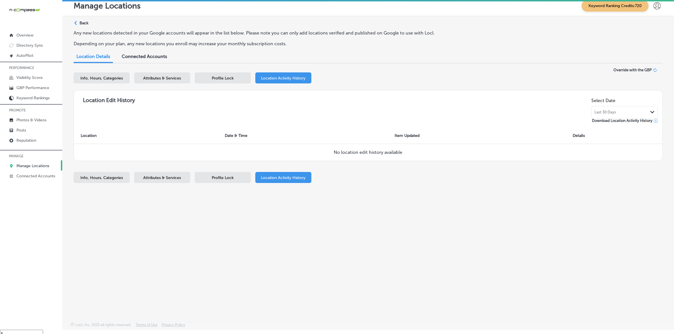
scroll to position [8, 0]
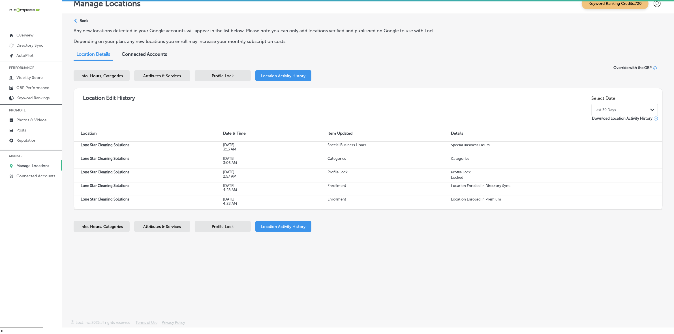
click at [232, 74] on span "Profile Lock" at bounding box center [223, 76] width 22 height 5
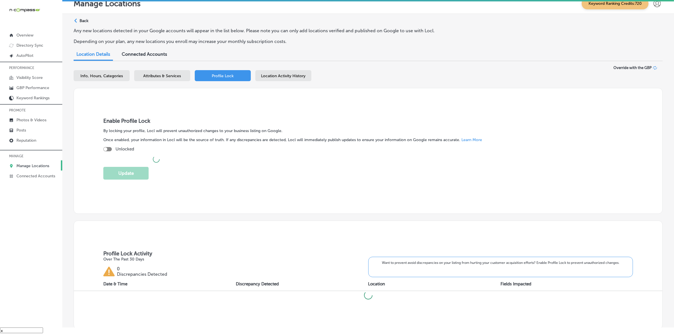
checkbox input "true"
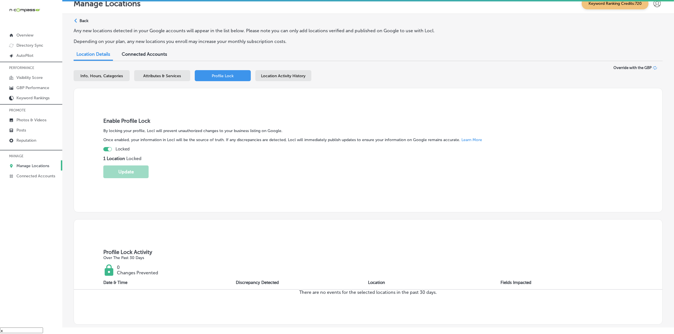
click at [111, 74] on span "Info, Hours, Categories" at bounding box center [101, 76] width 42 height 5
select select "US"
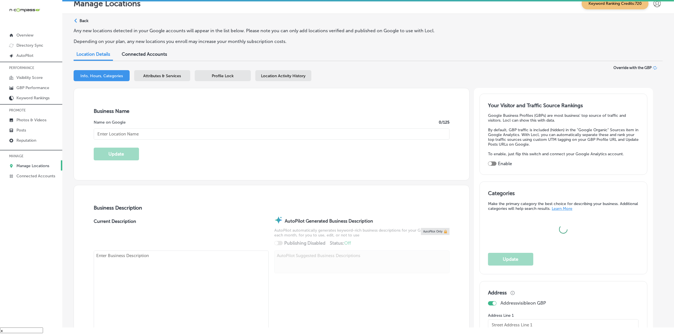
type input "Lone Star Cleaning Solutions"
checkbox input "false"
type input "[STREET_ADDRESS][PERSON_NAME] Suite 112"
type input "Carrollton"
type input "75006"
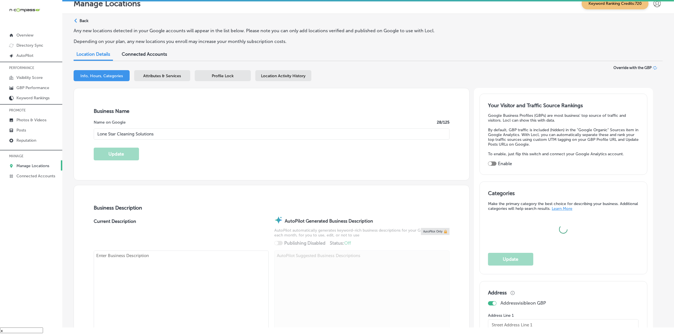
type input "US"
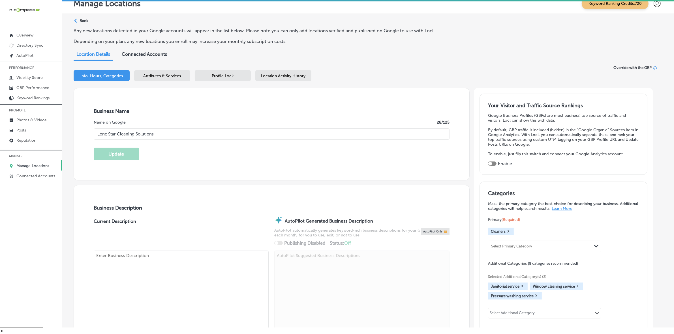
type textarea "Lone Star Cleaning Solutions, based in [GEOGRAPHIC_DATA], [GEOGRAPHIC_DATA], is…"
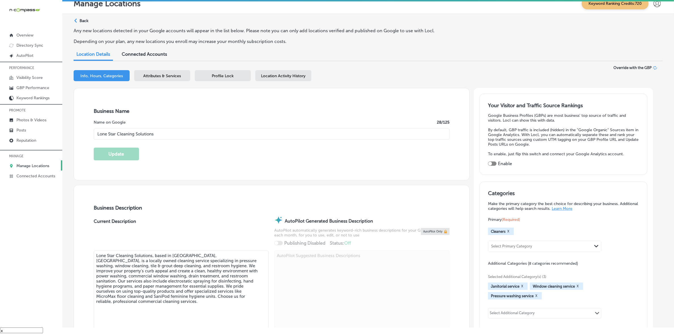
type input "[PHONE_NUMBER]"
click at [155, 75] on span "Attributes & Services" at bounding box center [163, 76] width 38 height 5
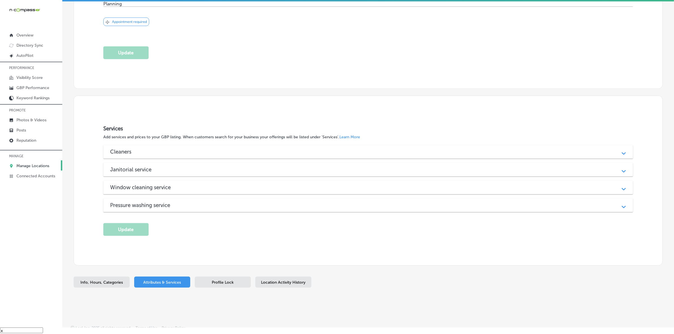
scroll to position [270, 0]
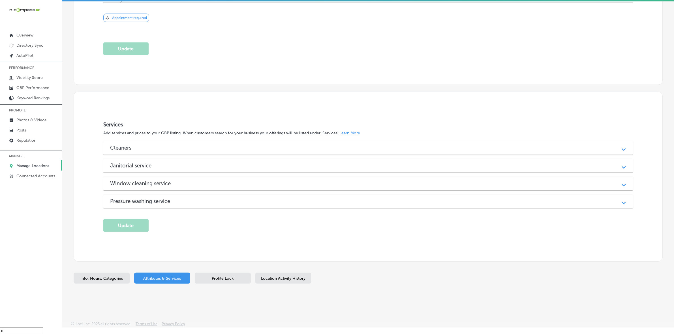
click at [144, 147] on div "Cleaners" at bounding box center [368, 148] width 516 height 7
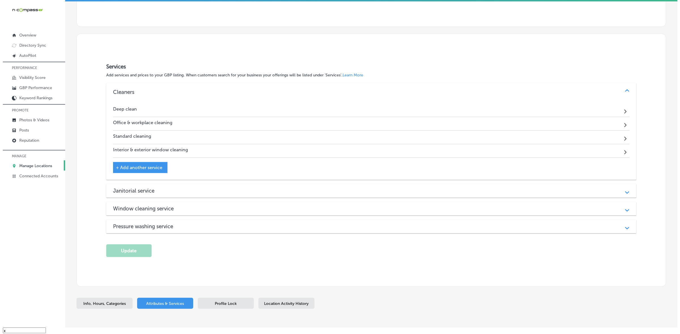
scroll to position [340, 0]
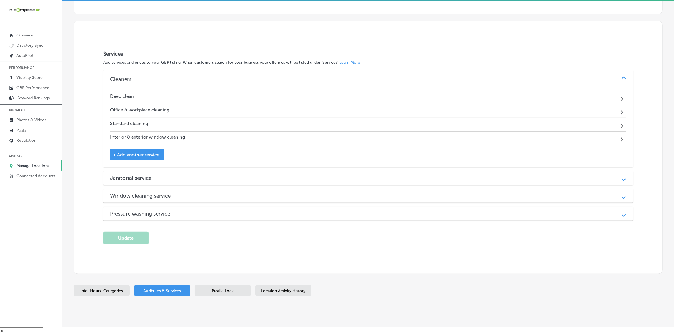
click at [161, 175] on div "Janitorial service" at bounding box center [368, 178] width 516 height 7
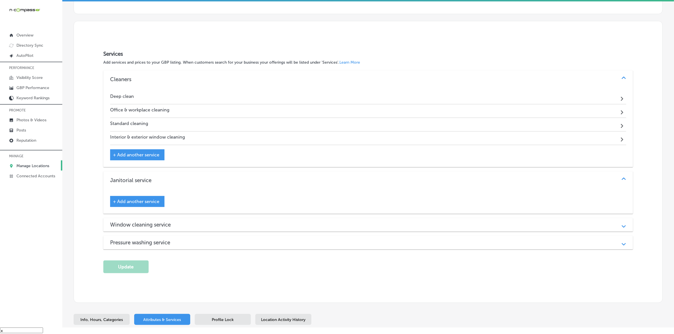
click at [152, 222] on h3 "Window cleaning service" at bounding box center [145, 225] width 70 height 7
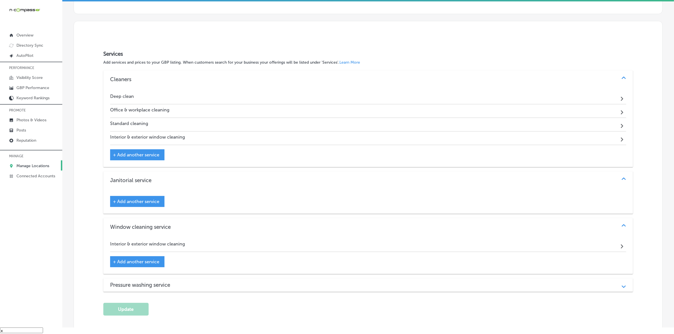
click at [151, 286] on h3 "Pressure washing service" at bounding box center [144, 285] width 69 height 7
click at [115, 152] on span "+ Add another service" at bounding box center [136, 154] width 46 height 5
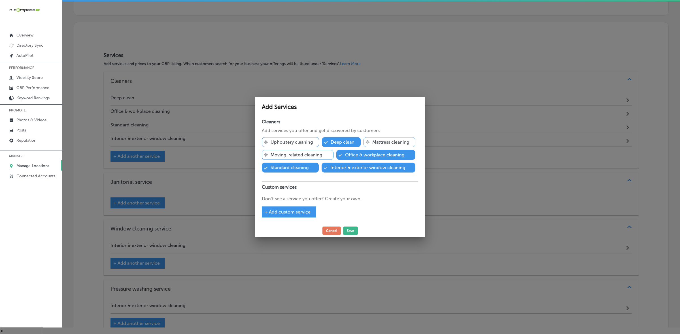
click at [265, 212] on span "+ Add custom service" at bounding box center [287, 212] width 46 height 5
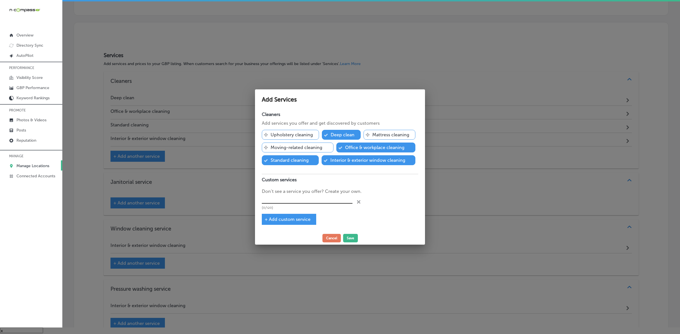
click at [271, 201] on input "text" at bounding box center [307, 199] width 91 height 9
click at [278, 199] on input "text" at bounding box center [307, 199] width 91 height 9
paste input "[URL][DOMAIN_NAME][PERSON_NAME]"
type input "[URL][DOMAIN_NAME][PERSON_NAME]"
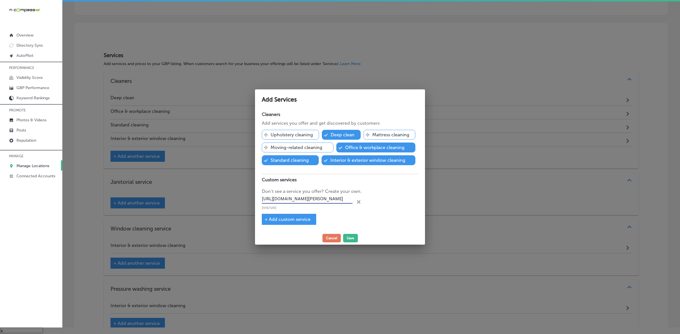
click at [281, 201] on input "[URL][DOMAIN_NAME][PERSON_NAME]" at bounding box center [307, 199] width 91 height 9
click at [278, 201] on input "text" at bounding box center [307, 199] width 91 height 9
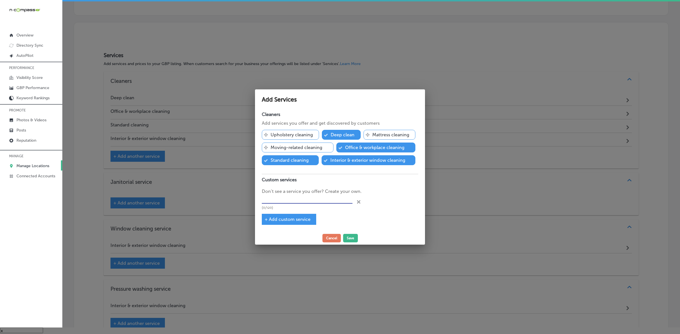
paste input "Pressure Washing / Power Washing"
click at [268, 219] on span "+ Add custom service" at bounding box center [287, 219] width 46 height 5
type input "Pressure Washing / Power Washing"
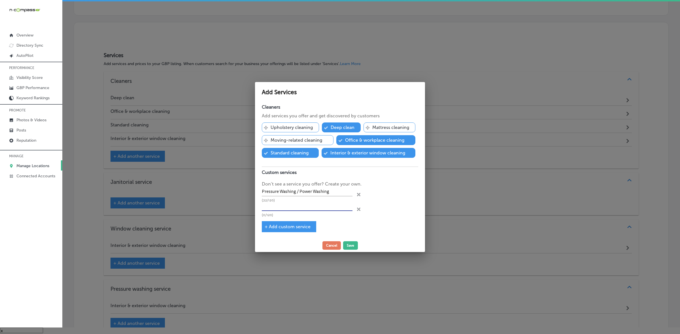
click at [338, 209] on input "text" at bounding box center [307, 206] width 91 height 9
paste input "Tile & Grout Deep Cleaning"
type input "Tile & Grout Deep Cleaning"
click at [264, 224] on span "+ Add custom service" at bounding box center [287, 226] width 46 height 5
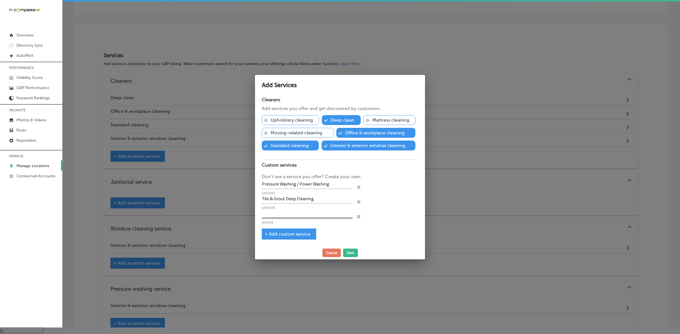
drag, startPoint x: 335, startPoint y: 213, endPoint x: 328, endPoint y: 213, distance: 6.5
click at [335, 213] on input "text" at bounding box center [307, 214] width 91 height 9
paste input "Restroom & Hygiene Services"
type input "Restroom & Hygiene Services"
click at [265, 234] on span "+ Add custom service" at bounding box center [287, 234] width 46 height 5
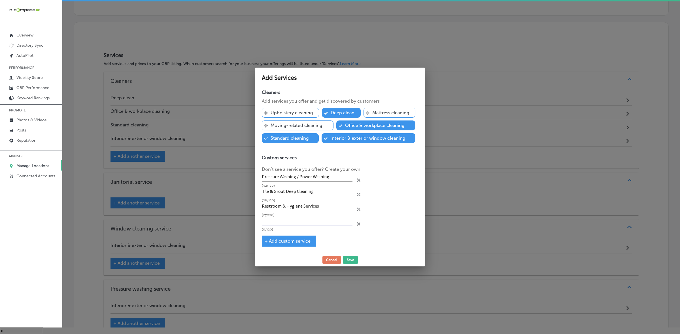
click at [316, 221] on input "text" at bounding box center [307, 221] width 91 height 9
paste input "Drain Treatment"
click at [265, 244] on span "+ Add custom service" at bounding box center [287, 241] width 46 height 5
type input "Drain Treatment"
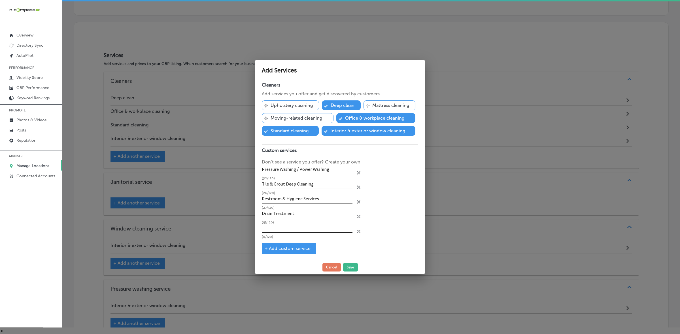
click at [305, 225] on input "text" at bounding box center [307, 229] width 91 height 9
paste input "Electrostatic Spraying / Sanitizing & Disinfecting"
type input "Electrostatic Spraying / Sanitizing & Disinfecting"
click at [267, 249] on span "+ Add custom service" at bounding box center [287, 248] width 46 height 5
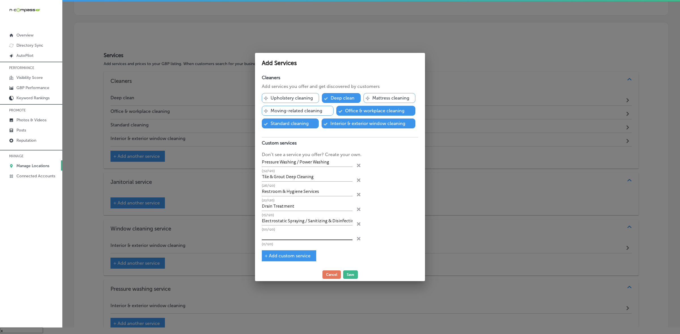
drag, startPoint x: 338, startPoint y: 234, endPoint x: 319, endPoint y: 232, distance: 18.4
click at [338, 234] on input "text" at bounding box center [307, 236] width 91 height 9
paste input "Hand Hygiene Program"
click at [268, 258] on span "+ Add custom service" at bounding box center [287, 255] width 46 height 5
type input "Hand Hygiene Program"
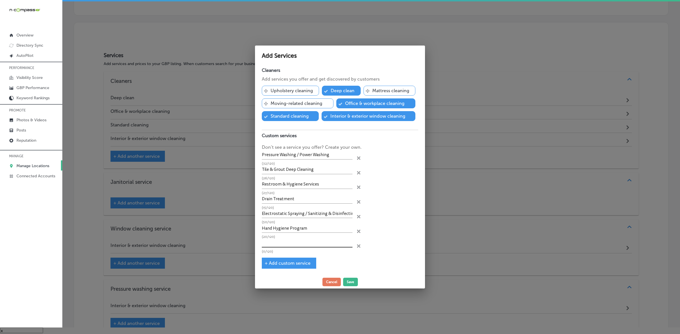
click at [280, 242] on input "text" at bounding box center [307, 243] width 91 height 9
click at [287, 246] on input "text" at bounding box center [307, 243] width 91 height 9
paste input "Paper Management Program"
click at [267, 264] on span "+ Add custom service" at bounding box center [287, 263] width 46 height 5
type input "Paper Management Program"
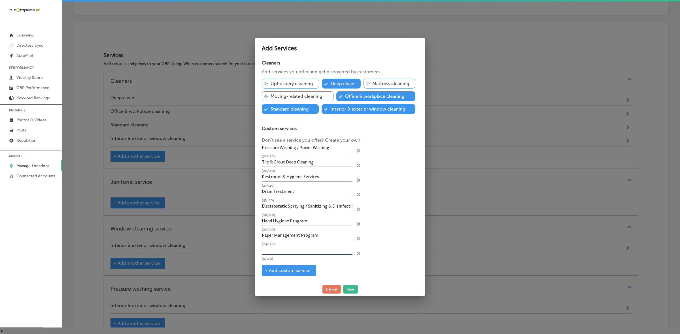
click at [299, 252] on input "text" at bounding box center [307, 250] width 91 height 9
paste input "SaniPod Feminine Hygiene Units"
type input "SaniPod Feminine Hygiene Units"
click at [266, 272] on span "+ Add custom service" at bounding box center [287, 270] width 46 height 5
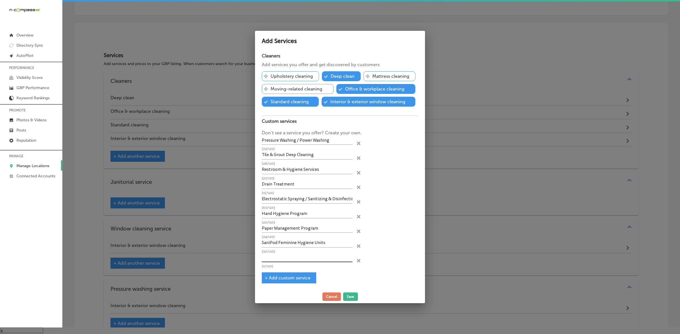
click at [284, 259] on input "text" at bounding box center [307, 258] width 91 height 9
paste input "MicroMax Floor Cleaning"
type input "MicroMax Floor Cleaning"
click at [268, 278] on span "+ Add custom service" at bounding box center [287, 278] width 46 height 5
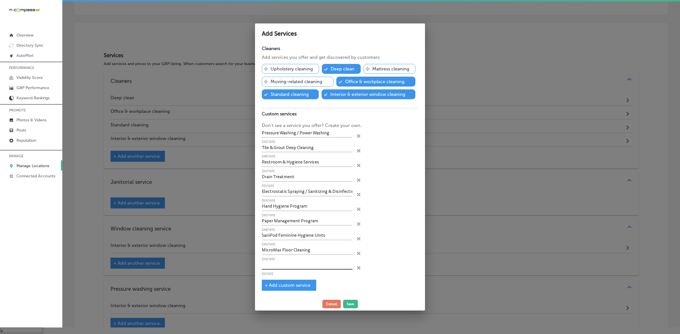
click at [270, 270] on input "text" at bounding box center [307, 265] width 91 height 9
click at [329, 268] on input "text" at bounding box center [307, 265] width 91 height 9
paste input "Cleaning & disinfectant products (used by them and also sold) Enviro-Master"
type input "Cleaning & disinfectant products (used by them and also sold) Enviro-Master"
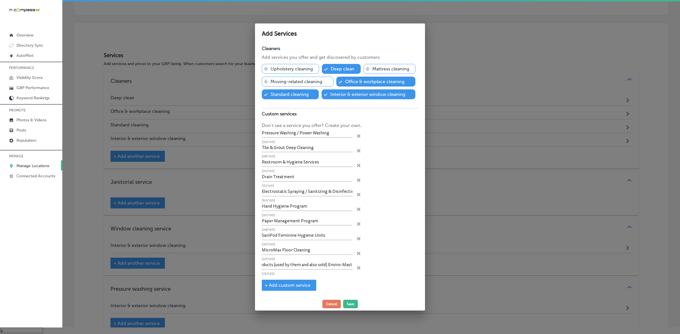
click at [267, 284] on span "+ Add custom service" at bounding box center [287, 285] width 46 height 5
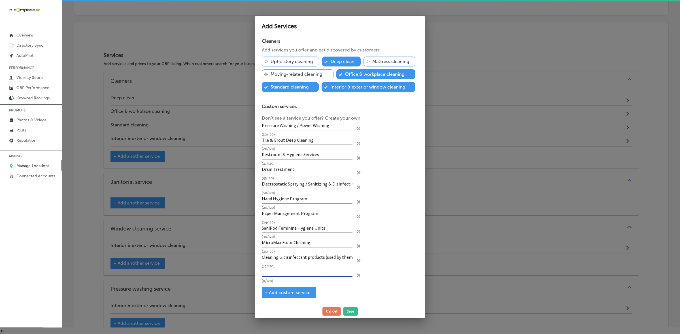
click at [293, 272] on input "text" at bounding box center [307, 272] width 91 height 9
paste input "Paper & hand hygiene products Enviro-Master Restroom products and safety data s…"
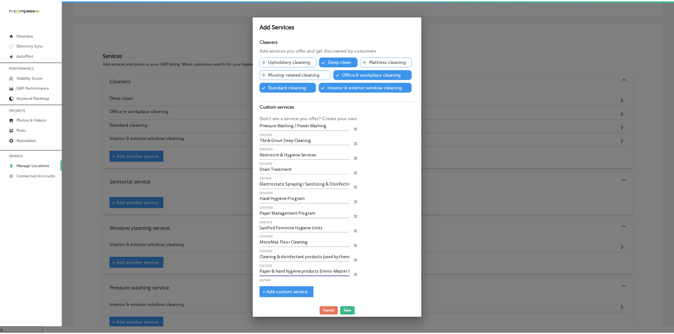
scroll to position [0, 140]
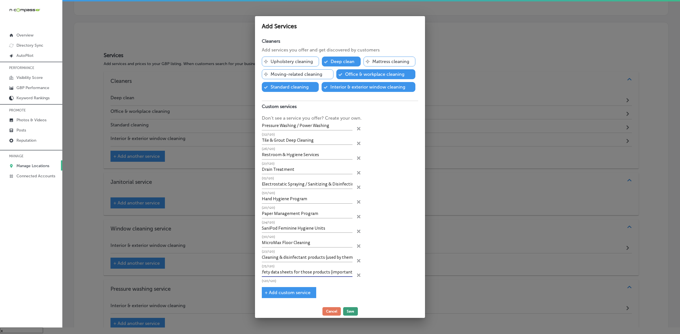
type input "Paper & hand hygiene products Enviro-Master Restroom products and safety data s…"
click at [351, 313] on button "Save" at bounding box center [350, 312] width 15 height 8
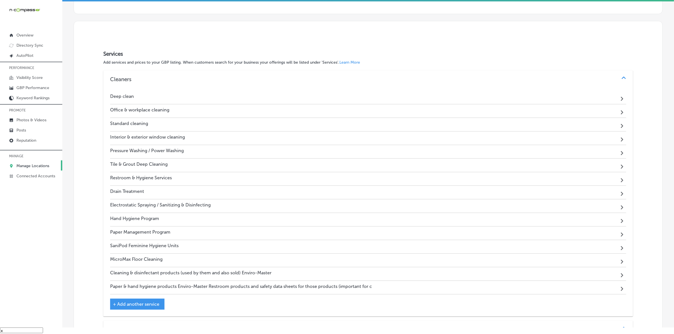
click at [153, 166] on div "Tile & Grout Deep Cleaning" at bounding box center [138, 166] width 57 height 8
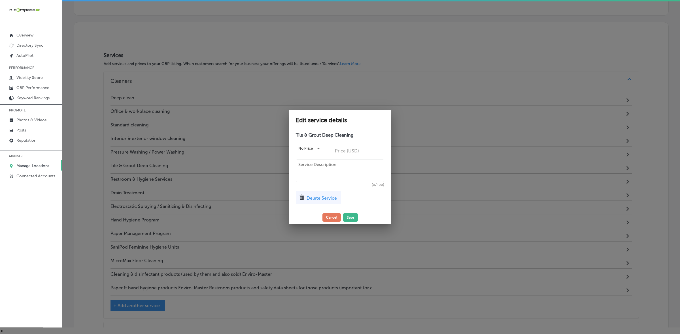
click at [315, 172] on textarea at bounding box center [340, 171] width 88 height 23
paste textarea "cleaning exterior surfaces to improve curb appeal, remove grime, mold, etc. Env…"
type textarea "cleaning exterior surfaces to improve curb appeal, remove grime, mold, etc. Env…"
click at [345, 217] on button "Save" at bounding box center [350, 218] width 15 height 8
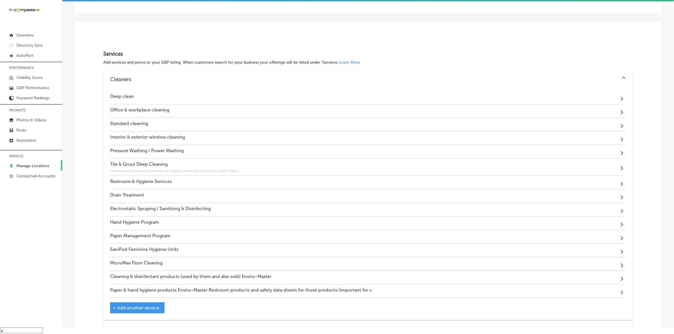
click at [169, 136] on h4 "Interior & exterior window cleaning" at bounding box center [147, 137] width 75 height 5
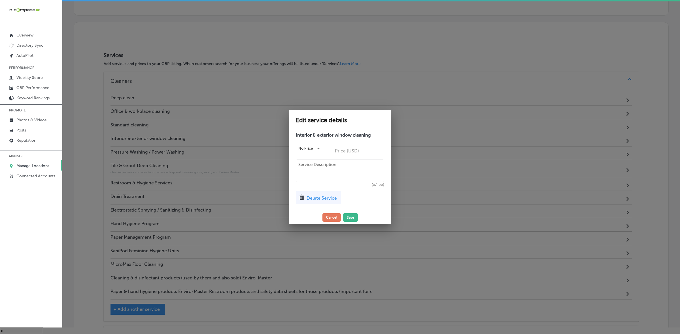
click at [356, 173] on textarea at bounding box center [340, 171] width 88 height 23
paste textarea "commercial window washing to restore clarity and appearance. Enviro-Master"
type textarea "commercial window washing to restore clarity and appearance. Enviro-Master"
click at [354, 215] on button "Save" at bounding box center [350, 218] width 15 height 8
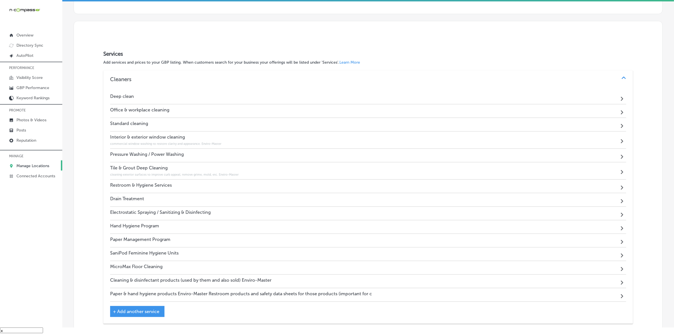
click at [139, 169] on div "Tile & Grout Deep Cleaning cleaning exterior surfaces to improve curb appeal, r…" at bounding box center [174, 170] width 129 height 11
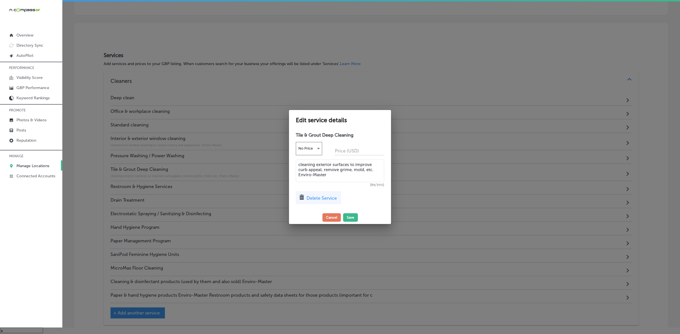
click at [343, 175] on textarea "cleaning exterior surfaces to improve curb appeal, remove grime, mold, etc. Env…" at bounding box center [340, 171] width 88 height 23
paste textarea "removing buildup between grout and on surfaces that regular cleaning can’t full…"
click at [300, 162] on textarea "removing buildup between grout and on surfaces that regular cleaning can’t full…" at bounding box center [340, 171] width 88 height 24
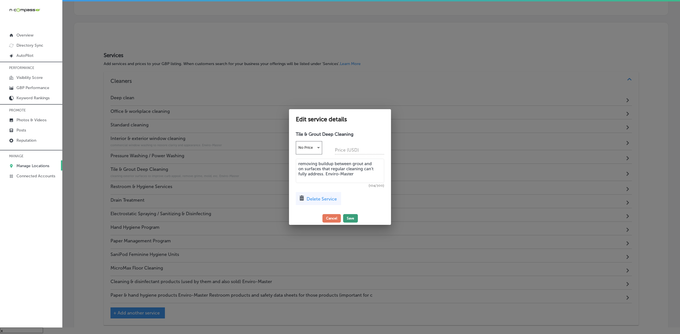
type textarea "removing buildup between grout and on surfaces that regular cleaning can’t full…"
click at [349, 217] on button "Save" at bounding box center [350, 218] width 15 height 8
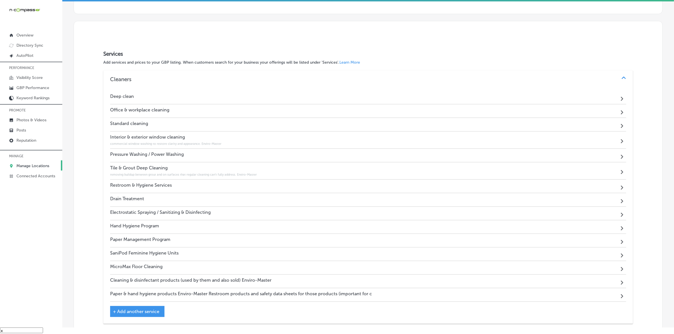
click at [222, 156] on div "Pressure Washing / Power Washing Path Created with Sketch." at bounding box center [368, 156] width 516 height 14
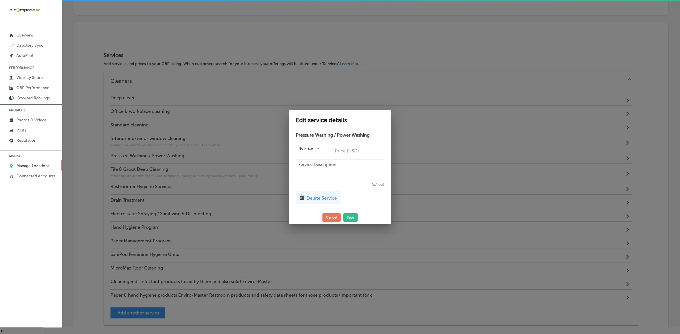
click at [326, 166] on textarea at bounding box center [340, 171] width 88 height 23
paste textarea "cleaning exterior surfaces to improve curb appeal, remove grime, mold, etc. Env…"
type textarea "cleaning exterior surfaces to improve curb appeal, remove grime, mold, etc. Env…"
click at [353, 220] on button "Save" at bounding box center [350, 218] width 15 height 8
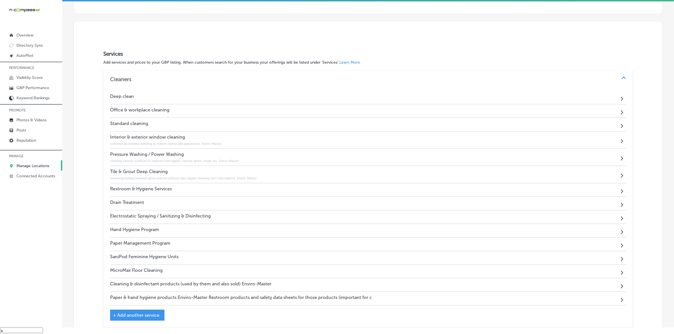
click at [165, 186] on h4 "Restroom & Hygiene Services" at bounding box center [141, 188] width 62 height 5
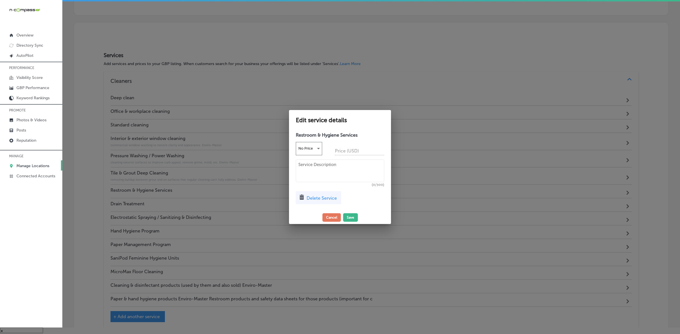
click at [343, 165] on textarea at bounding box center [340, 171] width 88 height 23
paste textarea "comprehensive restroom sanitation (toilets, sinks, urinals, etc.), hygiene main…"
type textarea "comprehensive restroom sanitation (toilets, sinks, urinals, etc.), hygiene main…"
click at [347, 217] on button "Save" at bounding box center [350, 218] width 15 height 8
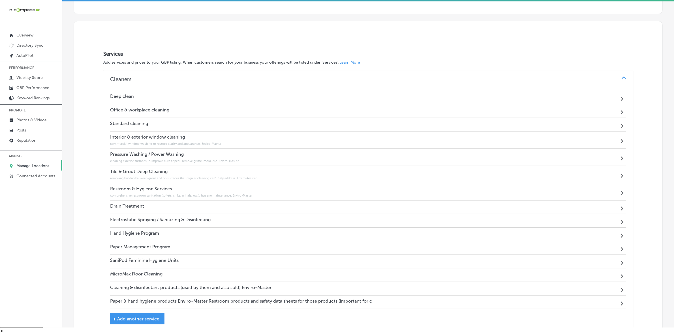
click at [140, 205] on h4 "Drain Treatment" at bounding box center [127, 206] width 34 height 5
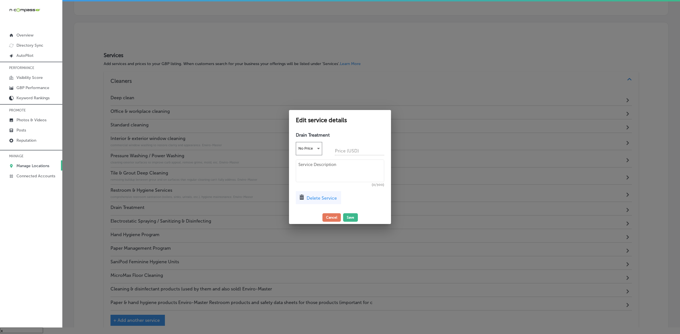
click at [328, 180] on textarea at bounding box center [340, 171] width 88 height 23
paste textarea "managing odors, grease, blockages; keeping drain lines flowing properly. Enviro…"
type textarea "managing odors, grease, blockages; keeping drain lines flowing properly. Enviro…"
click at [347, 218] on button "Save" at bounding box center [350, 218] width 15 height 8
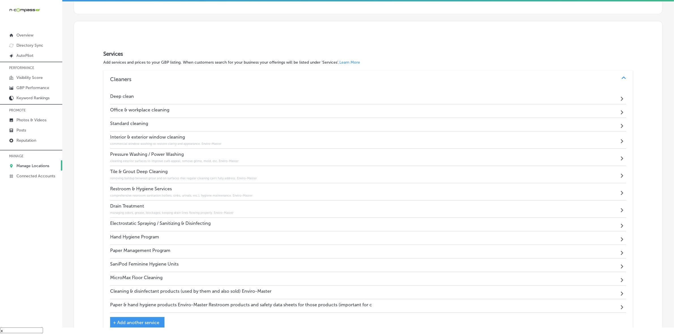
click at [117, 221] on h4 "Electrostatic Spraying / Sanitizing & Disinfecting" at bounding box center [160, 223] width 101 height 5
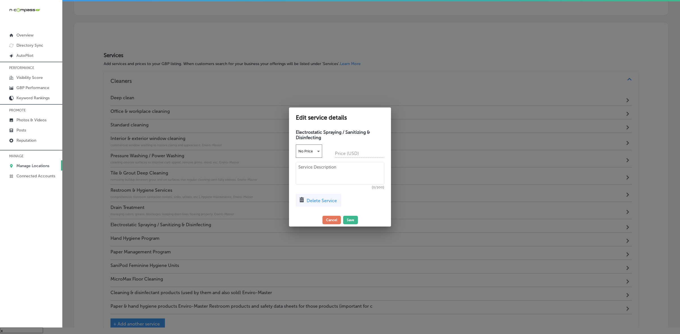
click at [353, 165] on textarea at bounding box center [340, 173] width 88 height 23
paste textarea "using misting or spraying techniques to cover surfaces broadly for sanitization…"
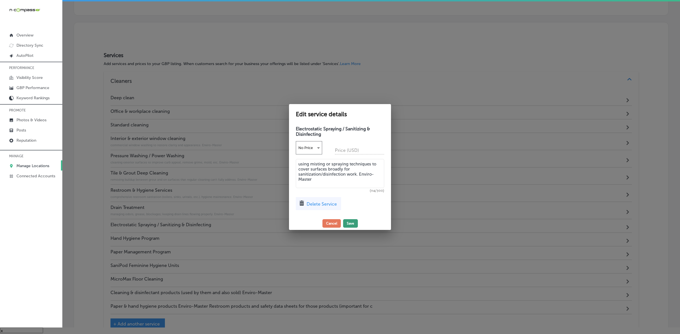
type textarea "using misting or spraying techniques to cover surfaces broadly for sanitization…"
click at [353, 224] on button "Save" at bounding box center [350, 223] width 15 height 8
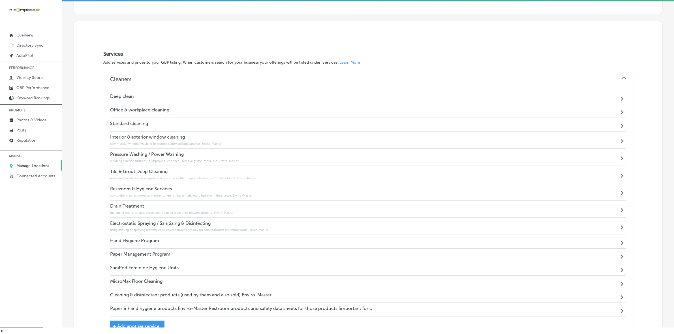
click at [139, 238] on h4 "Hand Hygiene Program" at bounding box center [134, 240] width 49 height 5
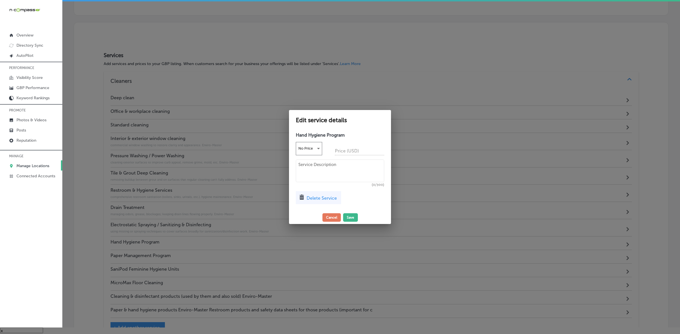
click at [336, 168] on textarea at bounding box center [340, 171] width 88 height 23
paste textarea "installing/servicing equipment and supplies to help with hand sanitization (dis…"
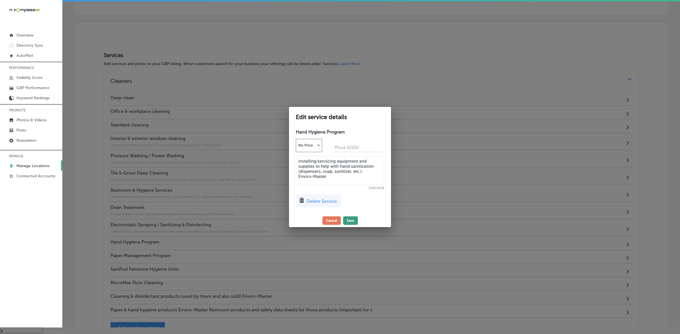
type textarea "installing/servicing equipment and supplies to help with hand sanitization (dis…"
click at [346, 217] on button "Save" at bounding box center [350, 221] width 15 height 8
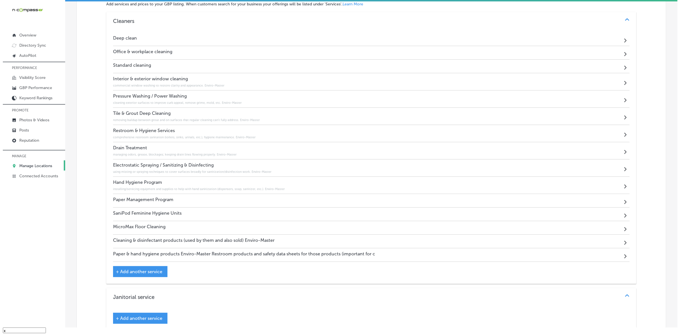
scroll to position [411, 0]
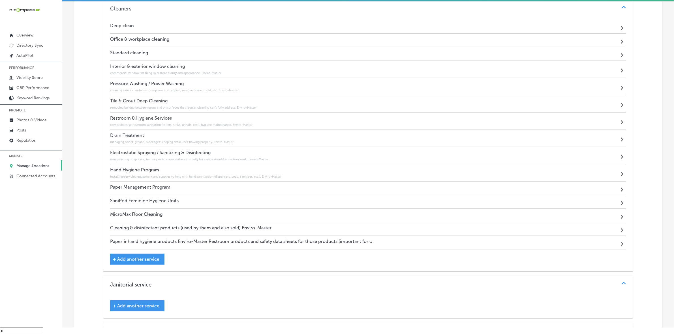
click at [155, 186] on h4 "Paper Management Program" at bounding box center [140, 187] width 60 height 5
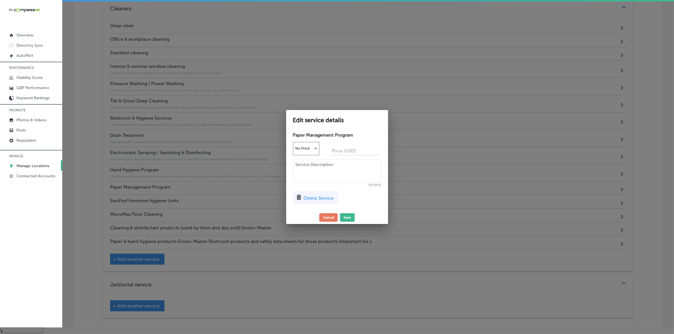
scroll to position [413, 0]
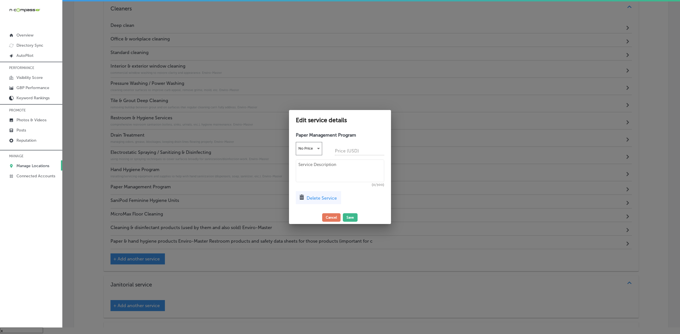
click at [336, 169] on textarea at bounding box center [340, 171] width 88 height 23
paste textarea "supplying/restocking paper hygiene products (toilet paper, paper towels, etc.) …"
type textarea "supplying/restocking paper hygiene products (toilet paper, paper towels, etc.) …"
click at [350, 219] on button "Save" at bounding box center [350, 218] width 15 height 8
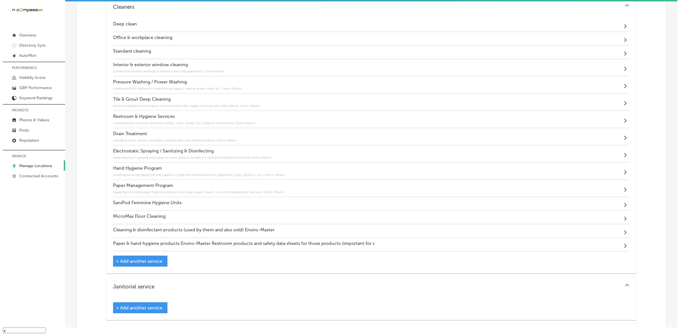
scroll to position [411, 0]
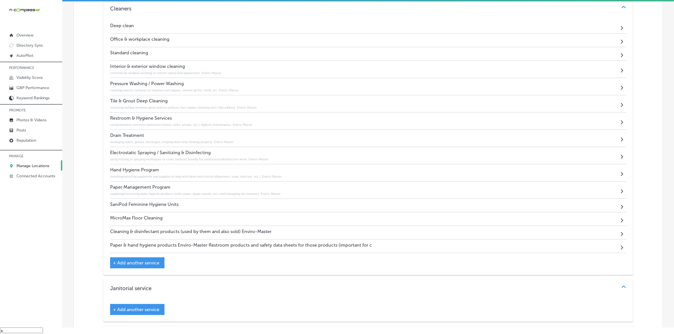
click at [232, 204] on div "SaniPod Feminine Hygiene Units Path Created with Sketch." at bounding box center [368, 206] width 516 height 14
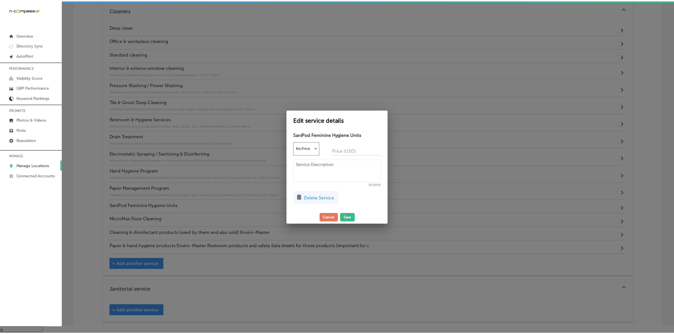
scroll to position [413, 0]
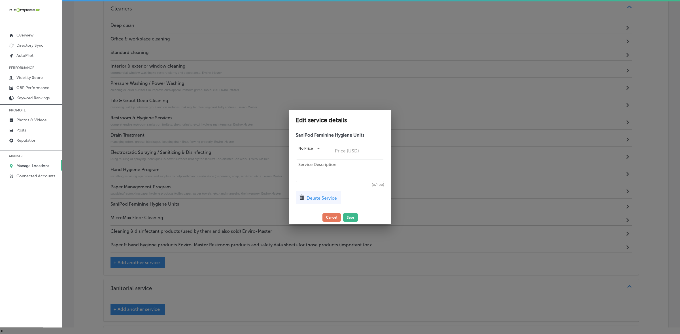
click at [309, 174] on textarea at bounding box center [340, 171] width 88 height 23
paste textarea "specialized units for feminine hygiene in restrooms. Enviro-Master"
type textarea "specialized units for feminine hygiene in restrooms. Enviro-Master"
click at [348, 219] on button "Save" at bounding box center [350, 218] width 15 height 8
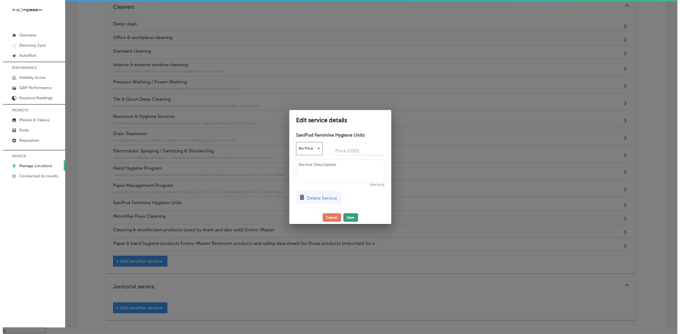
scroll to position [411, 0]
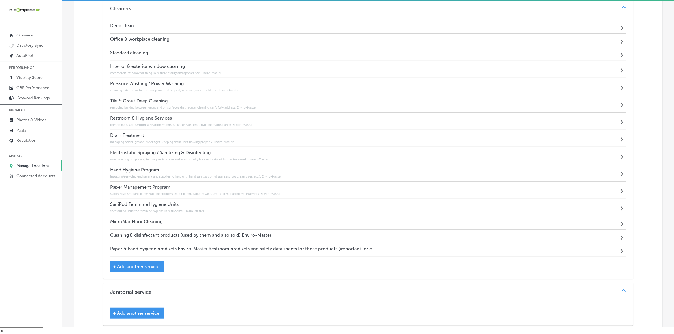
click at [241, 217] on div "MicroMax Floor Cleaning Path Created with Sketch." at bounding box center [368, 223] width 516 height 14
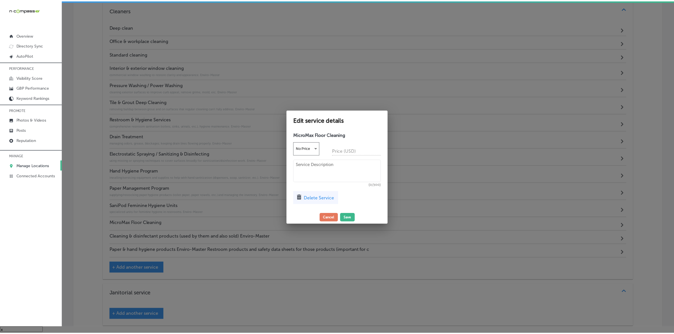
scroll to position [413, 0]
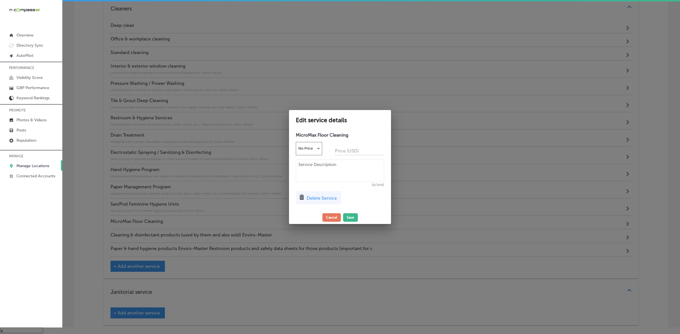
click at [321, 173] on textarea at bounding box center [340, 171] width 88 height 23
paste textarea "more advanced floor cleaning service (likely using microfiber or similar equipm…"
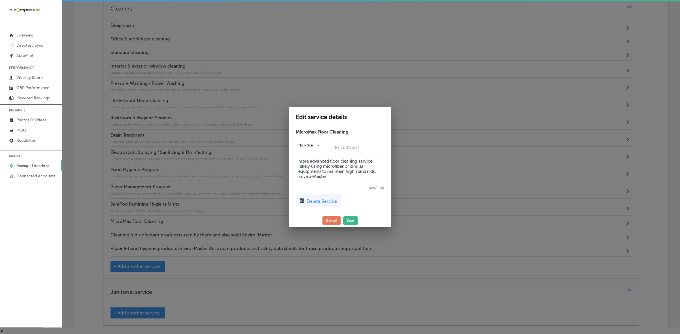
type textarea "more advanced floor cleaning service (likely using microfiber or similar equipm…"
click at [346, 225] on div "Edit service details MicroMax Floor Cleaning No Price Price (USD) more advanced…" at bounding box center [340, 167] width 102 height 120
click at [348, 223] on button "Save" at bounding box center [350, 221] width 15 height 8
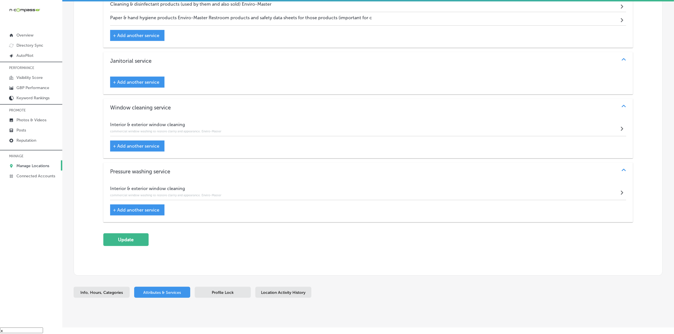
scroll to position [658, 0]
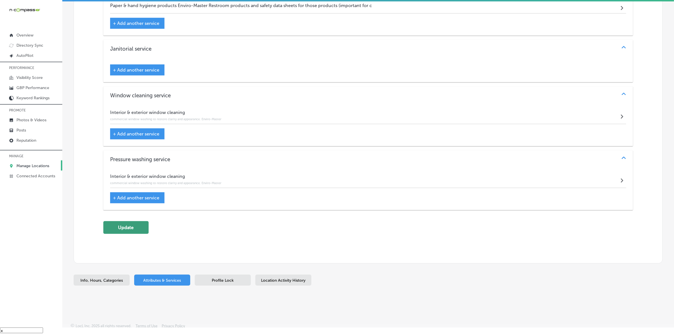
click at [128, 228] on button "Update" at bounding box center [125, 227] width 45 height 13
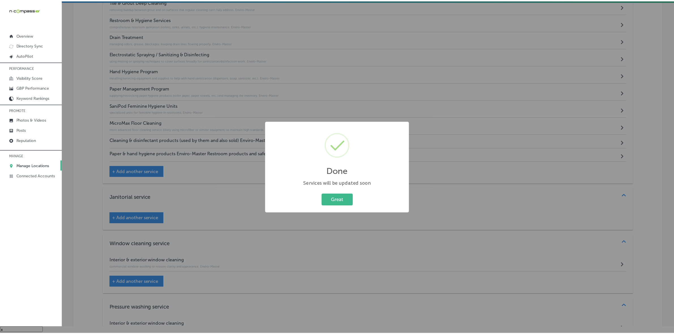
scroll to position [447, 0]
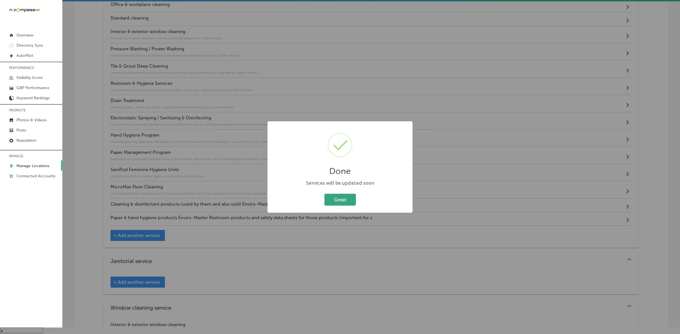
click at [330, 197] on button "Great" at bounding box center [339, 200] width 31 height 12
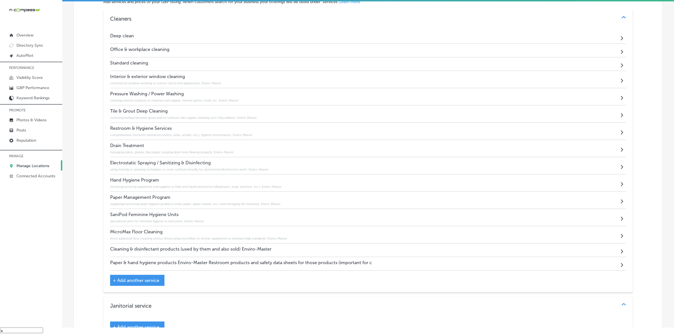
scroll to position [375, 0]
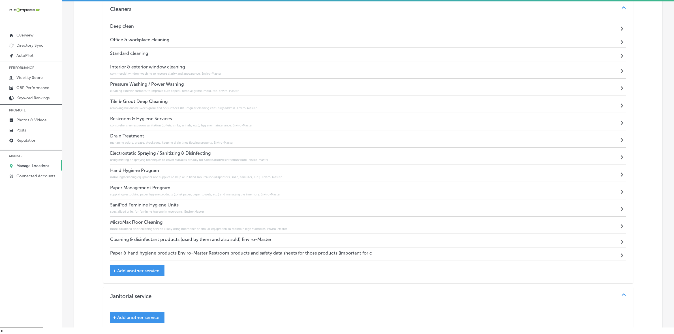
click at [115, 268] on span "+ Add another service" at bounding box center [136, 270] width 46 height 5
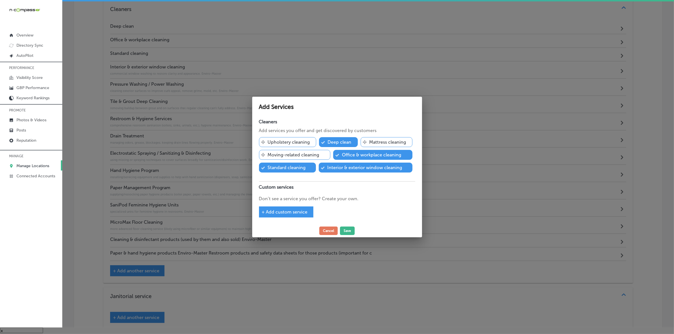
scroll to position [412, 0]
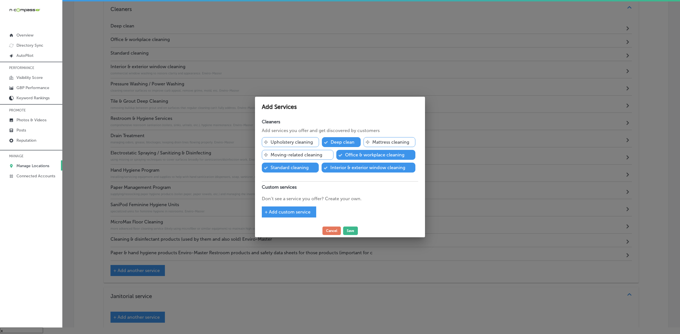
click at [267, 212] on span "+ Add custom service" at bounding box center [287, 212] width 46 height 5
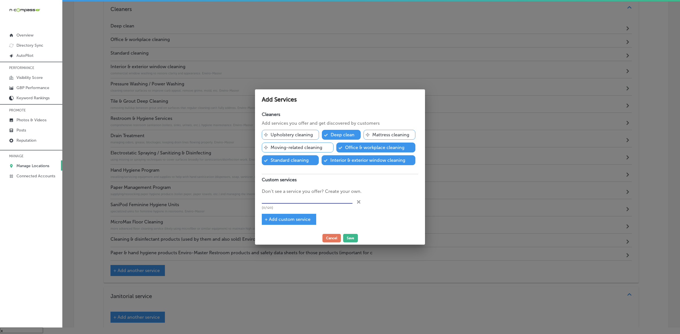
click at [299, 195] on input "text" at bounding box center [307, 199] width 91 height 9
click at [289, 202] on input "text" at bounding box center [307, 199] width 91 height 9
paste input "Commercial cleaning"
type input "Commercial cleaning"
click at [348, 240] on button "Save" at bounding box center [350, 238] width 15 height 8
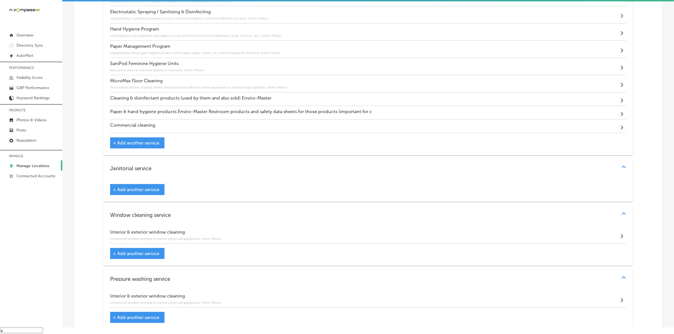
scroll to position [672, 0]
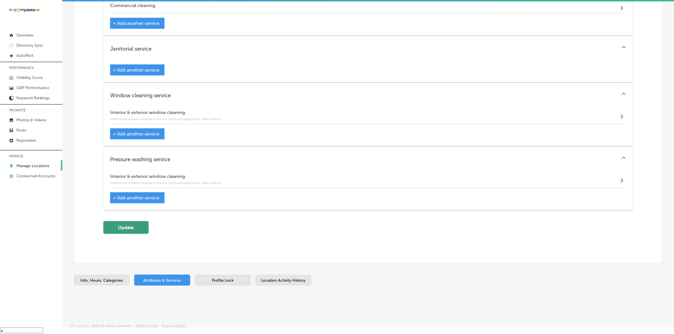
click at [129, 226] on button "Update" at bounding box center [125, 227] width 45 height 13
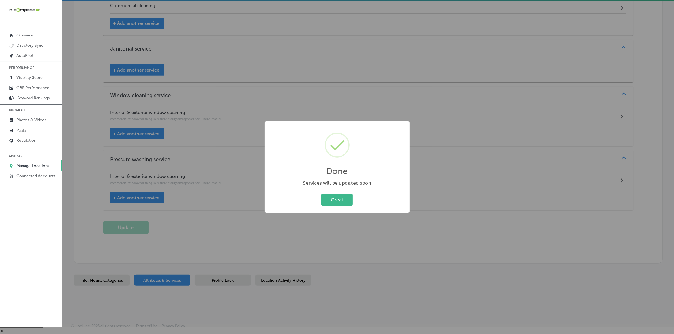
scroll to position [674, 0]
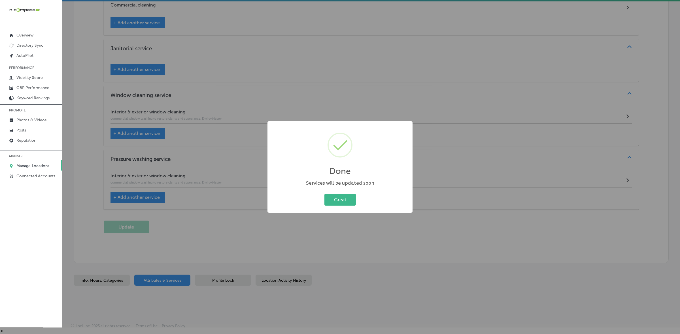
click at [358, 205] on div "Great Cancel" at bounding box center [340, 200] width 134 height 15
click at [353, 203] on button "Great" at bounding box center [339, 200] width 31 height 12
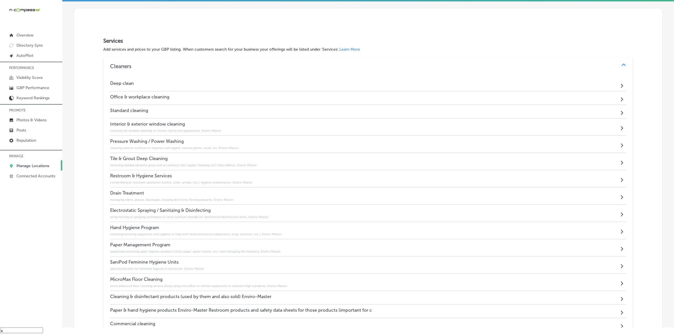
scroll to position [35, 0]
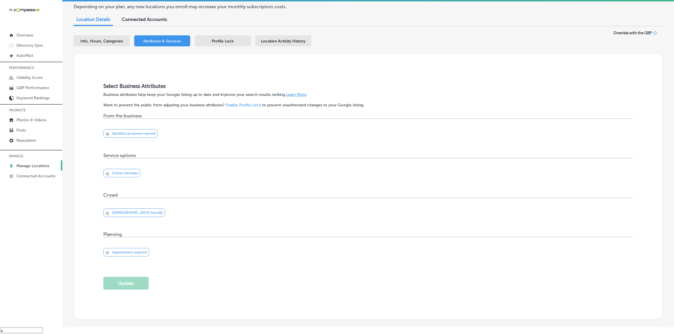
click at [114, 39] on span "Info, Hours, Categories" at bounding box center [101, 41] width 42 height 5
select select "US"
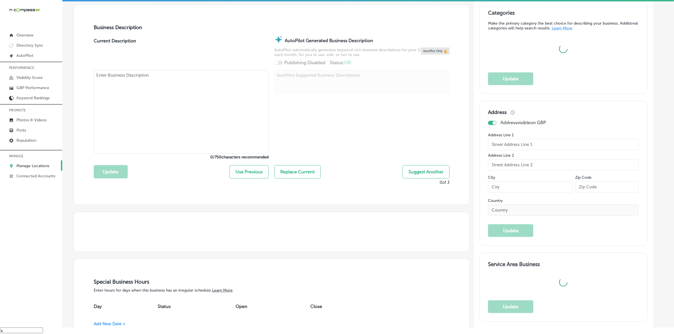
scroll to position [283, 0]
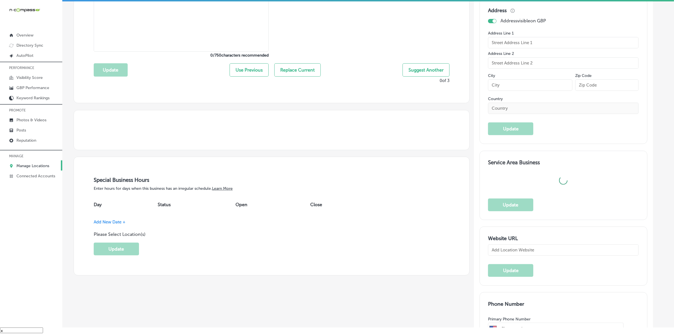
type input "[PHONE_NUMBER]"
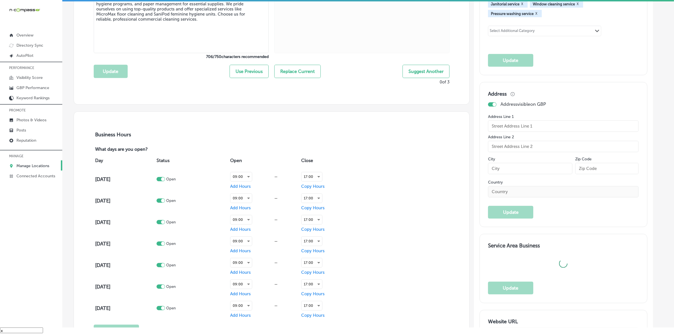
type textarea "Lone Star Cleaning Solutions, based in [GEOGRAPHIC_DATA], [GEOGRAPHIC_DATA], is…"
checkbox input "false"
type input "[STREET_ADDRESS][PERSON_NAME] Suite 112"
type input "Carrollton"
type input "75006"
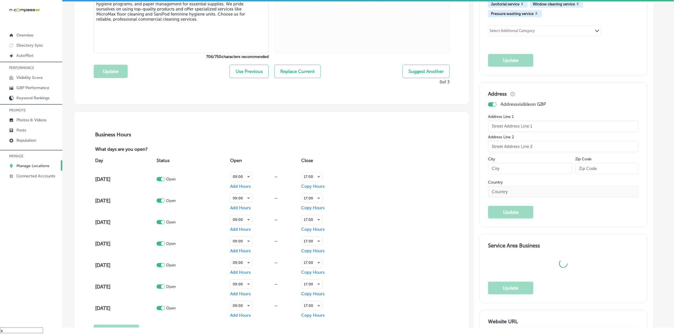
type input "US"
type input "Lone Star Cleaning Solutions"
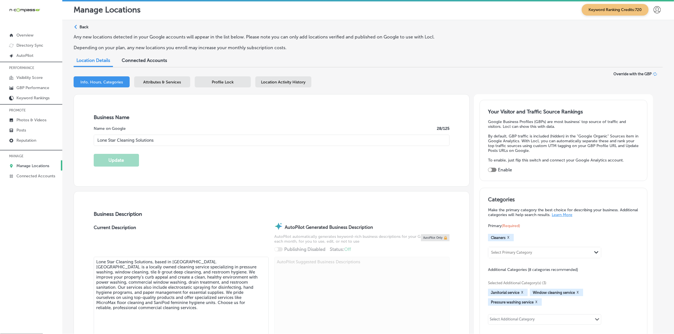
scroll to position [0, 0]
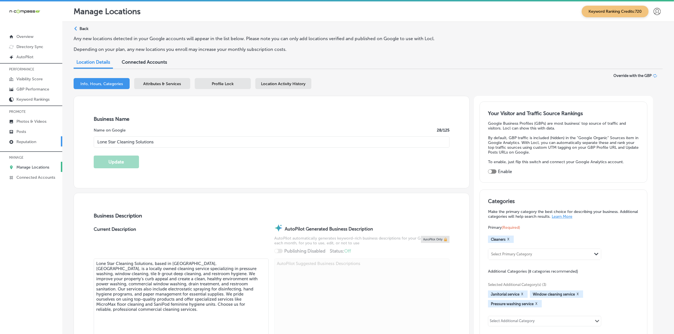
click at [36, 144] on p "Reputation" at bounding box center [26, 142] width 20 height 5
type textarea "x"
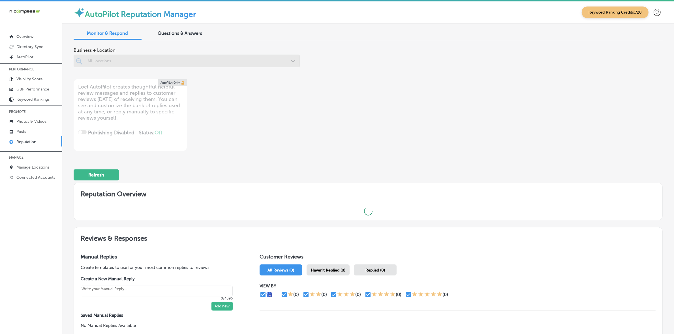
click at [176, 34] on span "Questions & Answers" at bounding box center [180, 33] width 44 height 5
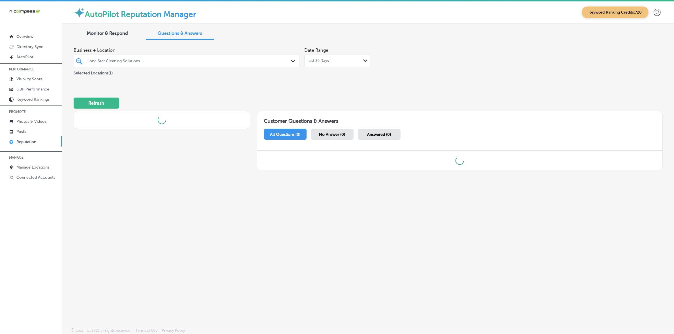
click at [174, 62] on div "Lone Star Cleaning Solutions" at bounding box center [189, 61] width 204 height 5
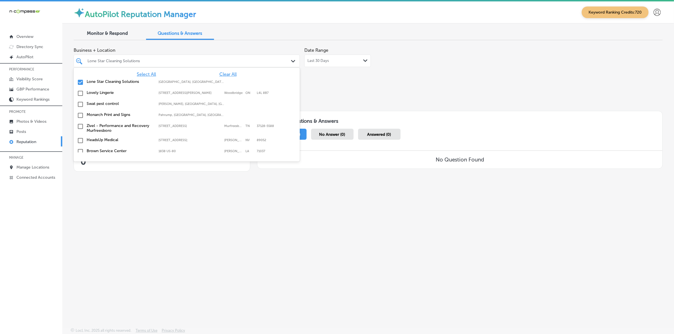
click at [226, 75] on span "Clear All" at bounding box center [227, 74] width 17 height 5
click at [156, 104] on div "615 Digital Marketing [GEOGRAPHIC_DATA], [GEOGRAPHIC_DATA], [GEOGRAPHIC_DATA] |…" at bounding box center [169, 103] width 165 height 5
type input "615"
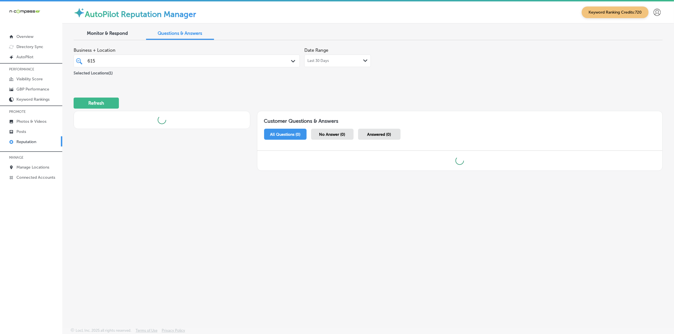
click at [336, 93] on div "Refresh" at bounding box center [368, 100] width 589 height 29
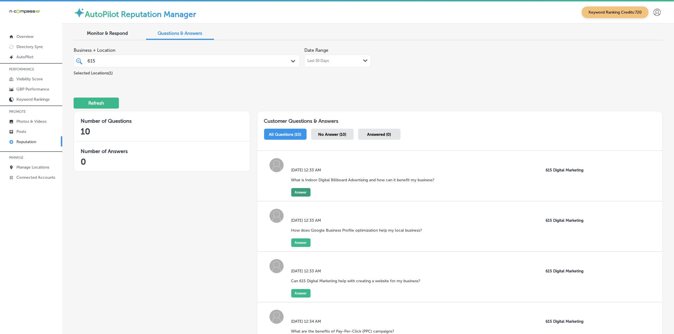
click at [296, 195] on button "Answer" at bounding box center [300, 192] width 19 height 8
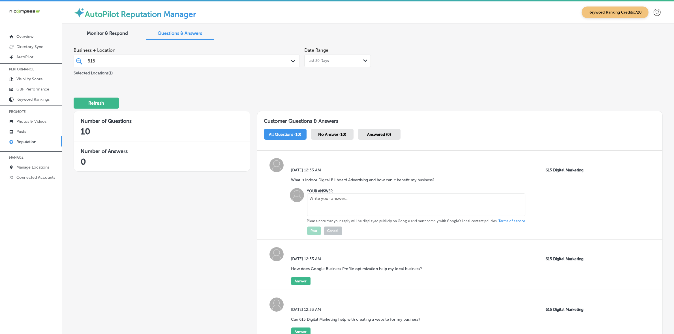
click at [336, 206] on textarea at bounding box center [416, 205] width 218 height 23
paste textarea "Indoor Digital Billboards are strategically placed screens in retail and restau…"
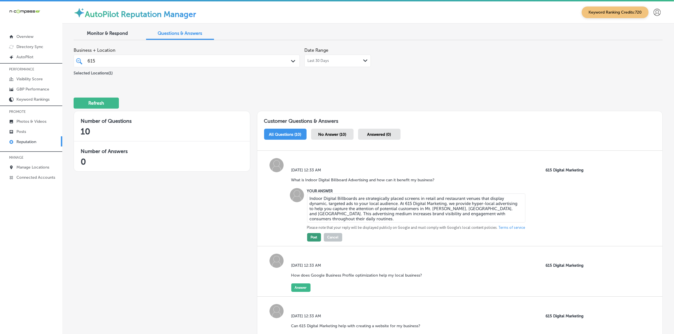
type textarea "Indoor Digital Billboards are strategically placed screens in retail and restau…"
click at [315, 237] on button "Post" at bounding box center [314, 237] width 14 height 8
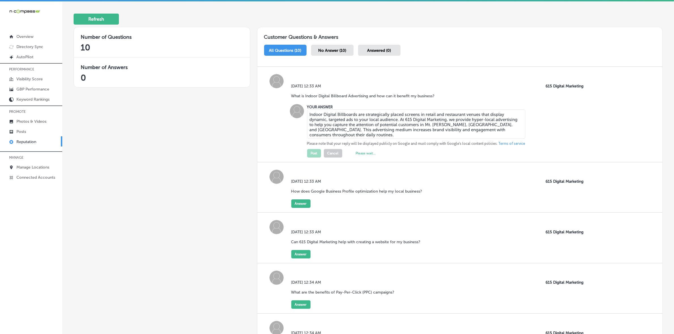
scroll to position [106, 0]
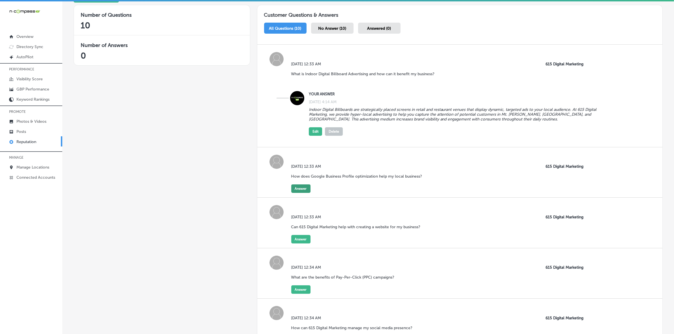
click at [294, 191] on button "Answer" at bounding box center [300, 189] width 19 height 8
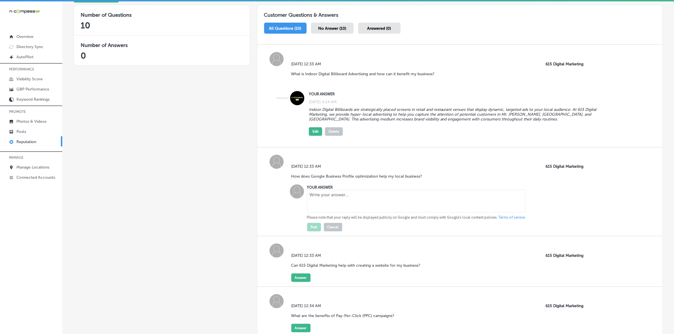
click at [340, 200] on textarea at bounding box center [416, 201] width 218 height 23
paste textarea "Optimizing your Google Business Profile ensures your business shows up on Googl…"
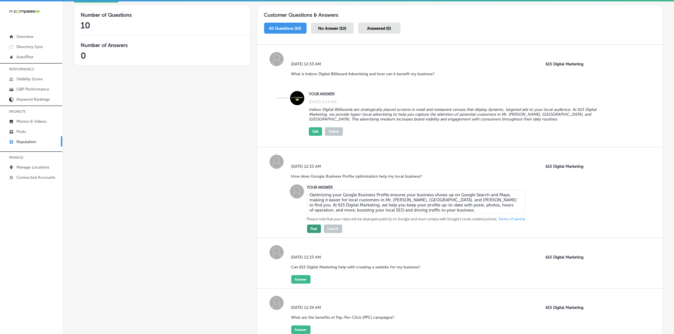
type textarea "Optimizing your Google Business Profile ensures your business shows up on Googl…"
click at [311, 232] on button "Post" at bounding box center [314, 229] width 14 height 8
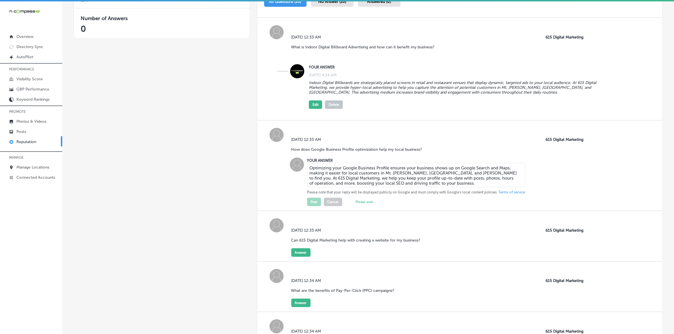
scroll to position [212, 0]
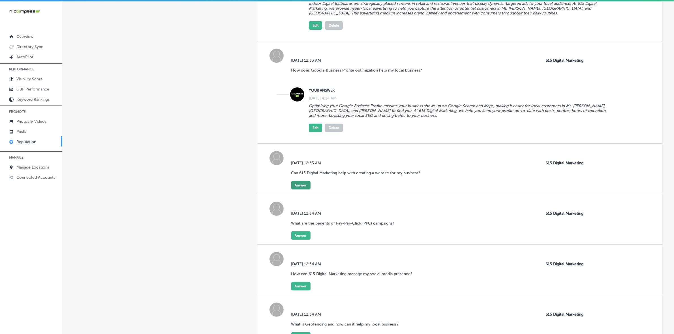
click at [308, 189] on button "Answer" at bounding box center [300, 185] width 19 height 8
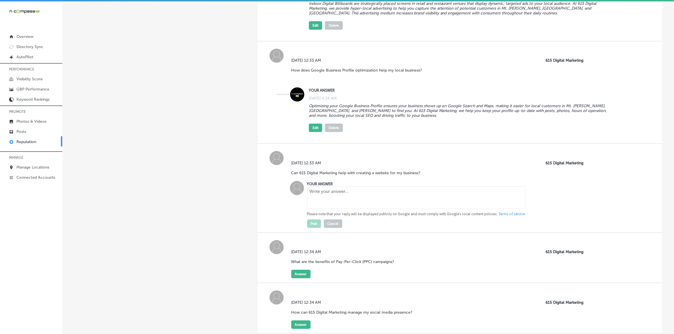
click at [327, 196] on textarea at bounding box center [416, 198] width 218 height 23
paste textarea "Yes! We specialize in Website Design Services that align with your brand's iden…"
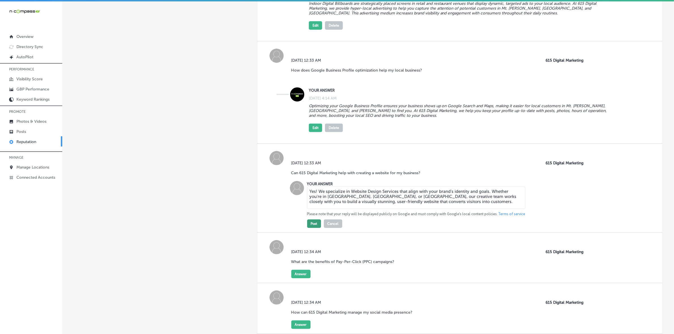
type textarea "Yes! We specialize in Website Design Services that align with your brand's iden…"
click at [318, 223] on button "Post" at bounding box center [314, 224] width 14 height 8
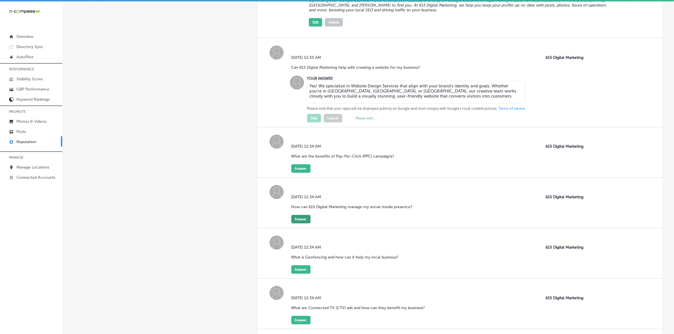
scroll to position [319, 0]
click at [302, 169] on button "Answer" at bounding box center [300, 168] width 19 height 8
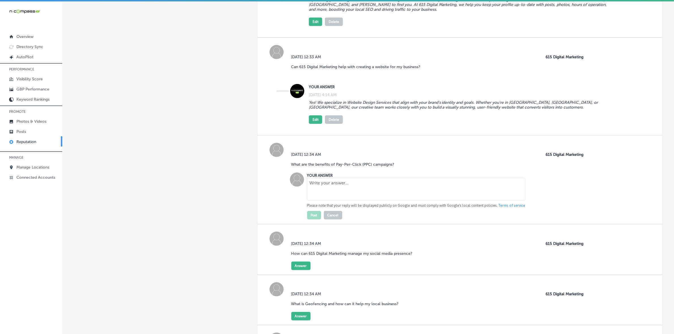
click at [325, 197] on textarea at bounding box center [416, 189] width 218 height 23
paste textarea "Pay-Per-Click (PPC) campaigns drive targeted traffic to your website, appearing…"
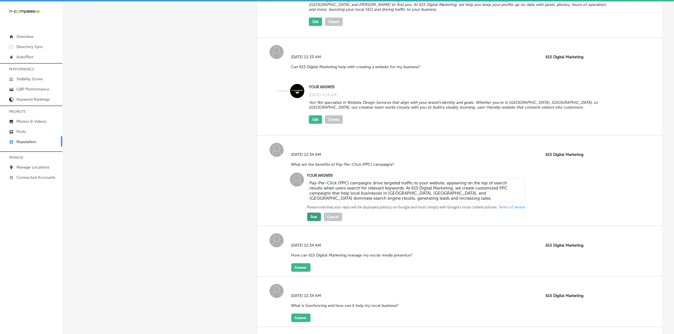
type textarea "Pay-Per-Click (PPC) campaigns drive targeted traffic to your website, appearing…"
click at [315, 219] on button "Post" at bounding box center [314, 217] width 14 height 8
click at [297, 272] on button "Answer" at bounding box center [300, 268] width 19 height 8
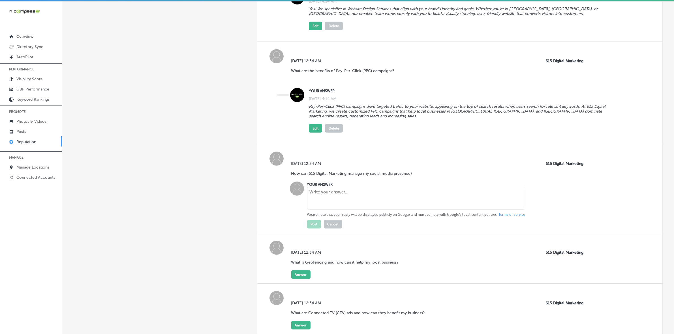
scroll to position [425, 0]
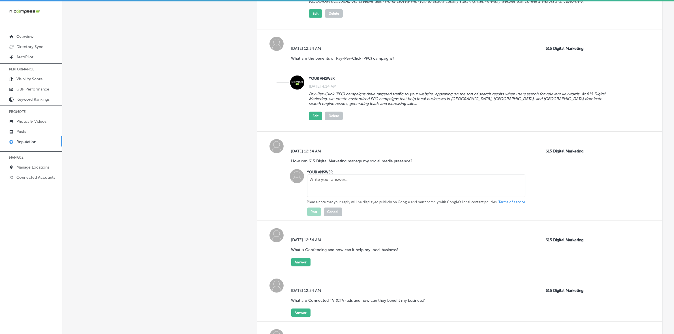
click at [342, 197] on textarea at bounding box center [416, 186] width 218 height 23
paste textarea "Our Social Media Management team helps businesses in [GEOGRAPHIC_DATA], [GEOGRA…"
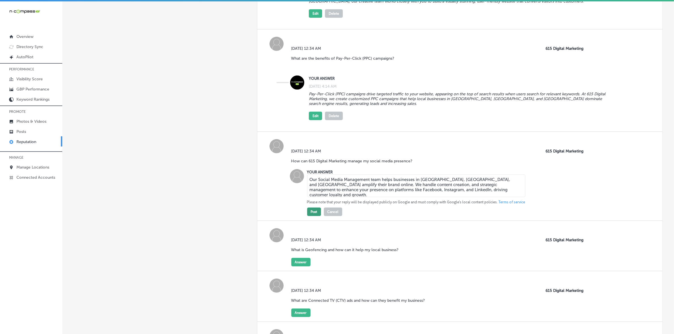
type textarea "Our Social Media Management team helps businesses in [GEOGRAPHIC_DATA], [GEOGRA…"
click at [315, 216] on button "Post" at bounding box center [314, 212] width 14 height 8
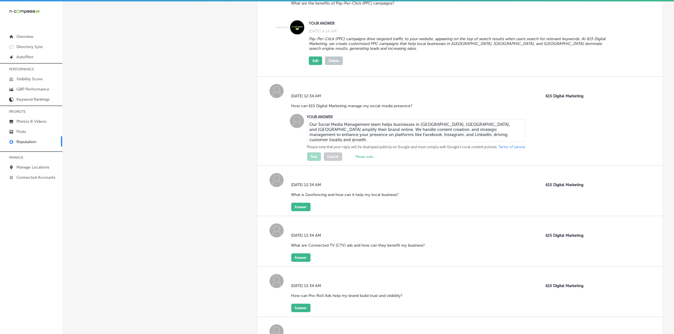
scroll to position [531, 0]
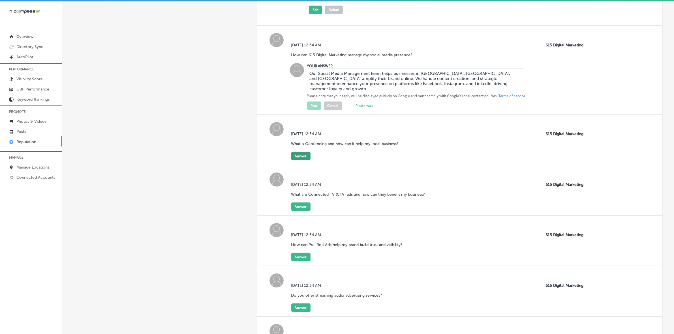
click at [302, 161] on button "Answer" at bounding box center [300, 156] width 19 height 8
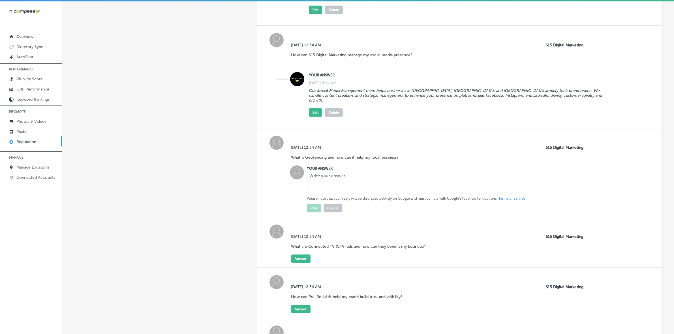
click at [343, 198] on p "Please note that your reply will be displayed publicly on Google and must compl…" at bounding box center [416, 198] width 218 height 5
click at [343, 189] on textarea at bounding box center [416, 182] width 218 height 23
paste textarea "Geofencing Advertising uses location-based targeting to display ads to customer…"
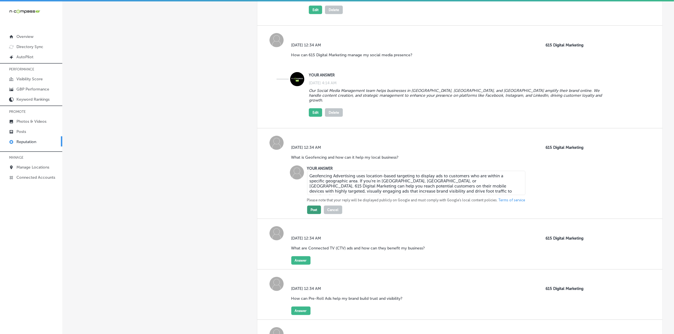
type textarea "Geofencing Advertising uses location-based targeting to display ads to customer…"
click at [313, 209] on button "Post" at bounding box center [314, 210] width 14 height 8
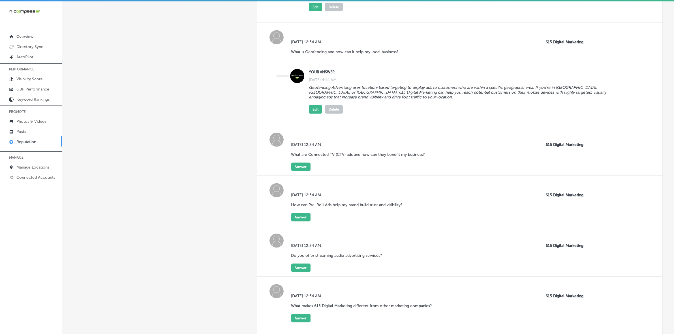
scroll to position [637, 0]
click at [300, 170] on button "Answer" at bounding box center [300, 166] width 19 height 8
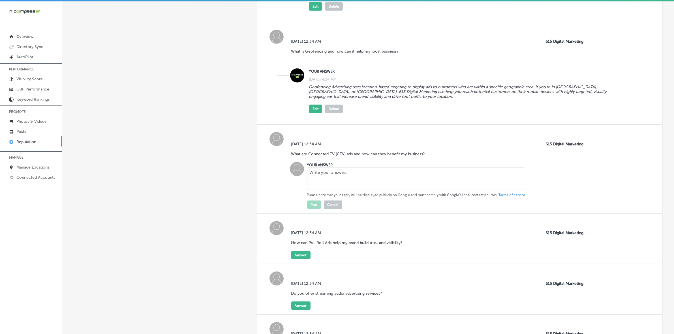
click at [361, 180] on textarea at bounding box center [416, 179] width 218 height 23
paste textarea "Connected TV (CTV) Ads allow you to advertise on popular streaming platforms li…"
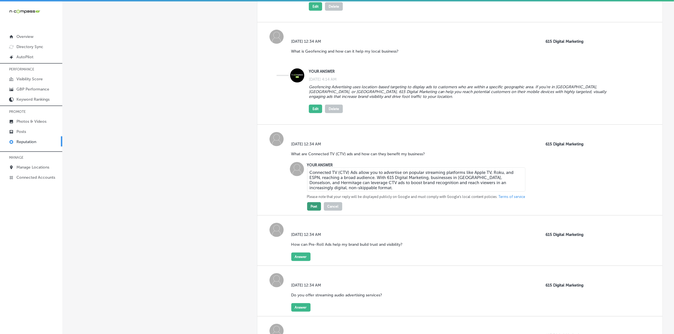
type textarea "Connected TV (CTV) Ads allow you to advertise on popular streaming platforms li…"
click at [309, 209] on button "Post" at bounding box center [314, 206] width 14 height 8
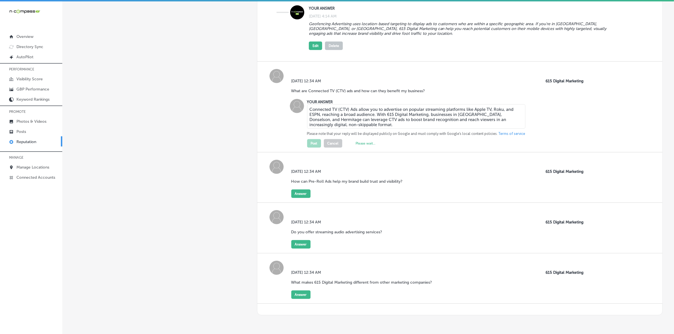
scroll to position [728, 0]
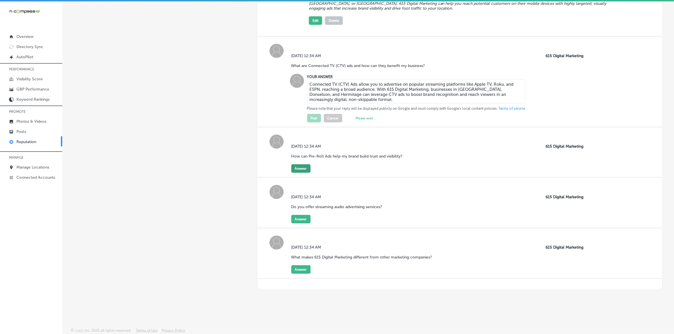
click at [303, 172] on button "Answer" at bounding box center [300, 169] width 19 height 8
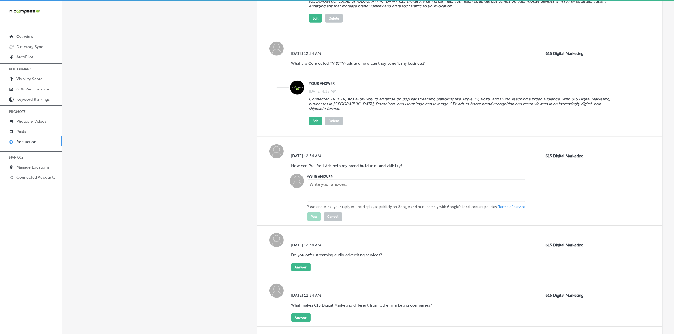
click at [332, 199] on textarea at bounding box center [416, 191] width 218 height 23
paste textarea "Pre-Roll Ads are non-skippable video ads that play before content on platforms …"
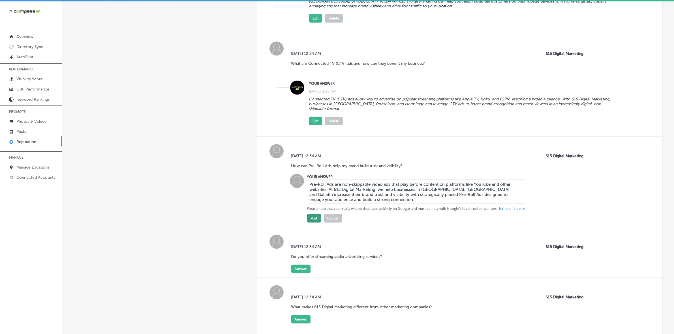
type textarea "Pre-Roll Ads are non-skippable video ads that play before content on platforms …"
click at [317, 221] on button "Post" at bounding box center [314, 218] width 14 height 8
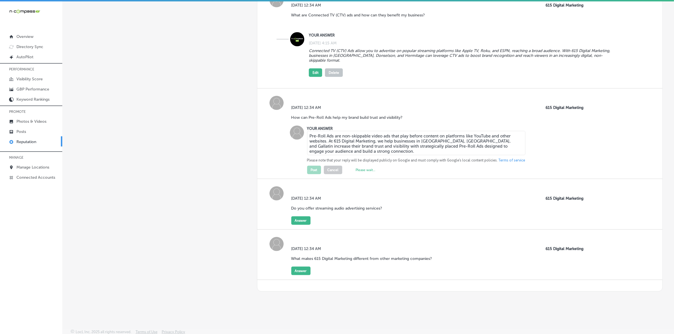
scroll to position [780, 0]
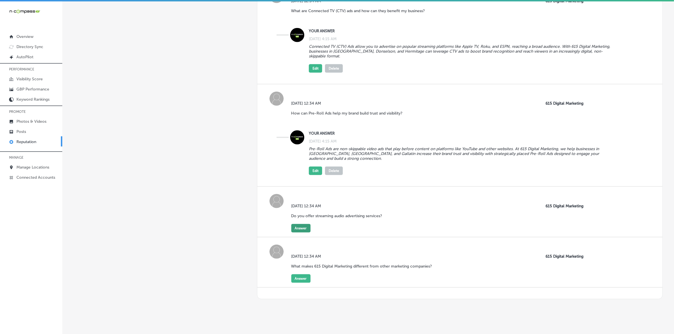
click at [300, 231] on button "Answer" at bounding box center [300, 228] width 19 height 8
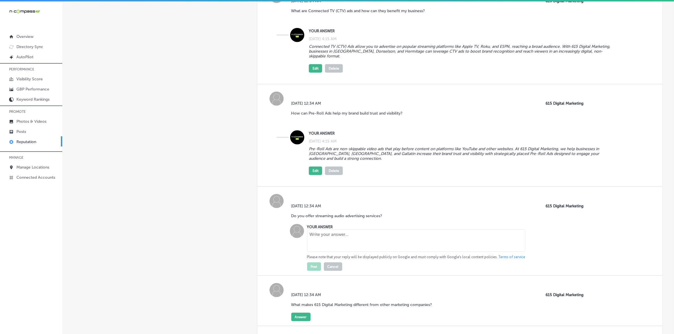
click at [334, 244] on textarea at bounding box center [416, 241] width 218 height 23
paste textarea "Yes! Streaming Audio Ads allow you to deliver your message to listeners of podc…"
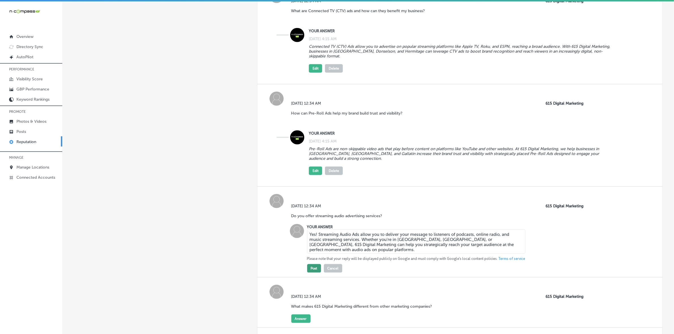
type textarea "Yes! Streaming Audio Ads allow you to deliver your message to listeners of podc…"
click at [316, 270] on button "Post" at bounding box center [314, 268] width 14 height 8
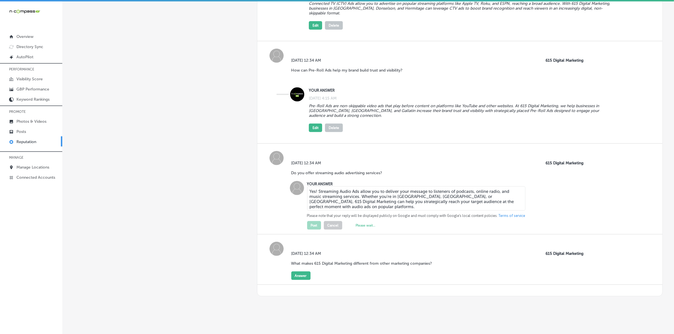
scroll to position [833, 0]
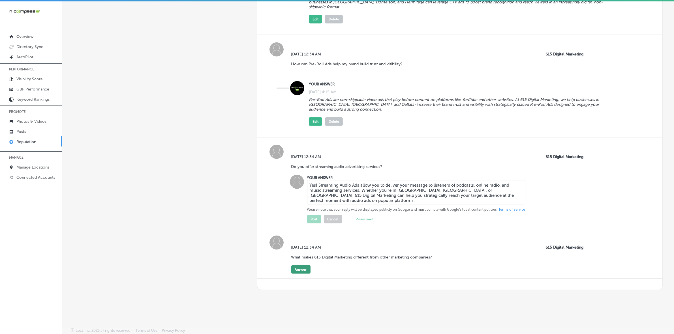
click at [295, 268] on button "Answer" at bounding box center [300, 270] width 19 height 8
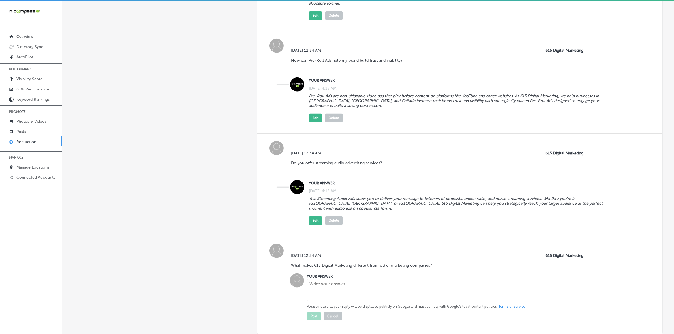
click at [334, 287] on textarea at bounding box center [416, 290] width 218 height 23
paste textarea "At 615 Digital Marketing, we focus on hyper-local advertising through Indoor Di…"
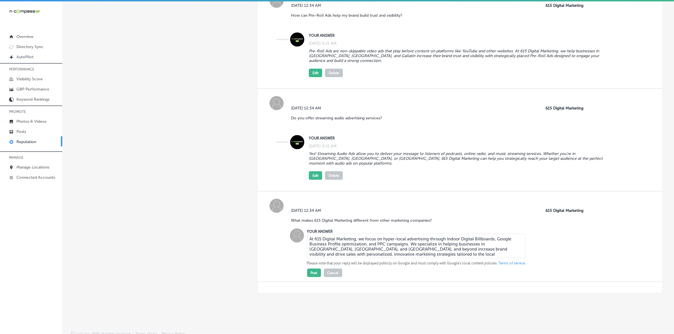
scroll to position [881, 0]
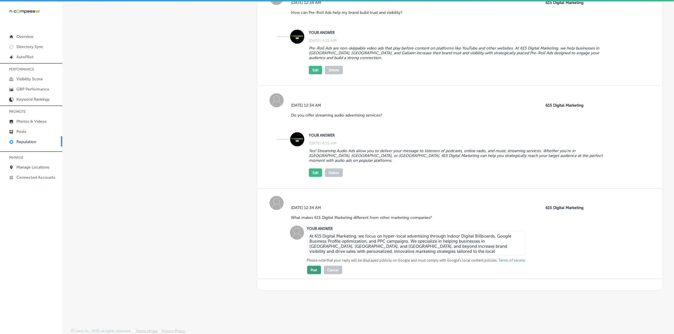
type textarea "At 615 Digital Marketing, we focus on hyper-local advertising through Indoor Di…"
click at [312, 272] on button "Post" at bounding box center [314, 270] width 14 height 8
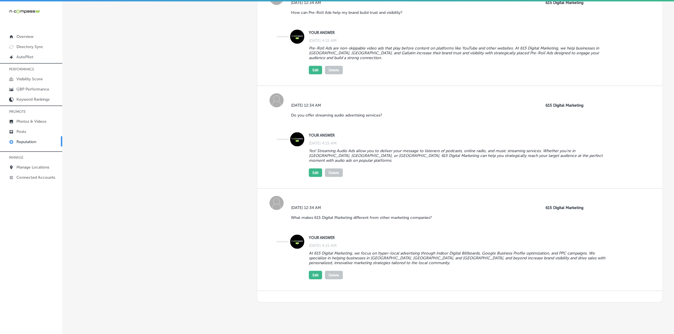
click at [437, 116] on div "[DATE] 12:34 AM Do you offer streaming audio advertising services? 615 Digital …" at bounding box center [452, 113] width 322 height 20
click at [35, 169] on p "Manage Locations" at bounding box center [32, 167] width 33 height 5
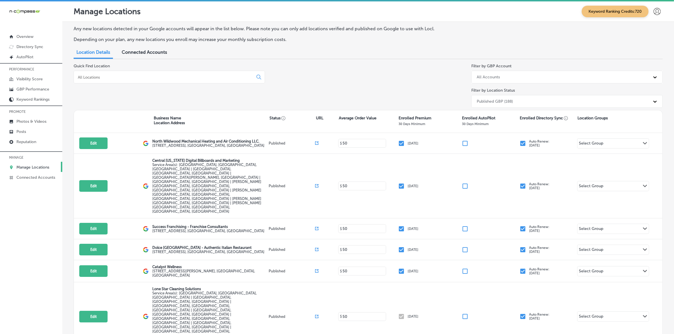
click at [110, 77] on input at bounding box center [164, 77] width 175 height 5
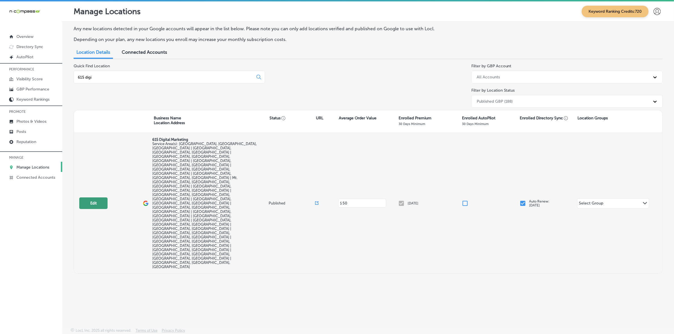
type input "615 digi"
click at [97, 198] on button "Edit" at bounding box center [93, 204] width 28 height 12
select select "US"
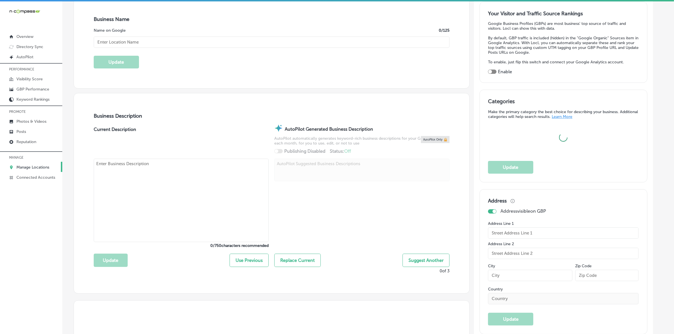
scroll to position [106, 0]
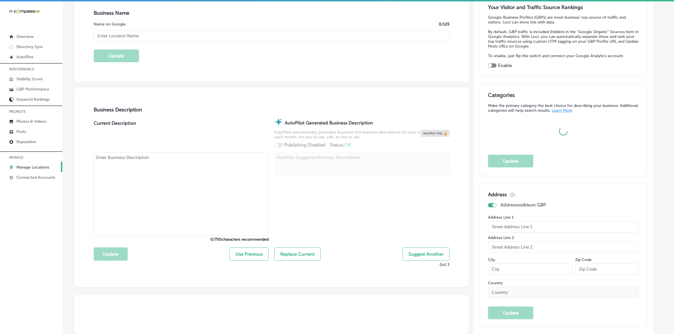
click at [168, 175] on textarea at bounding box center [181, 195] width 175 height 84
checkbox input "true"
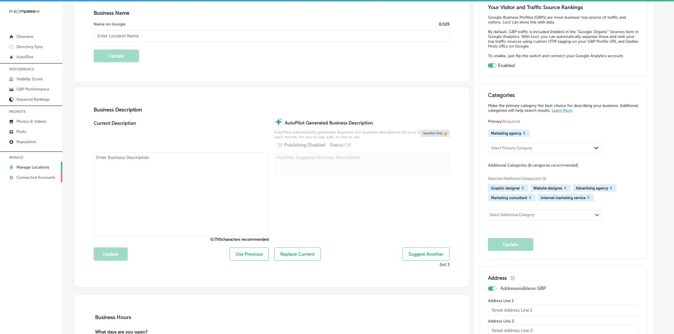
type input "615 Digital Marketing"
checkbox input "false"
type input "[STREET_ADDRESS]"
type input "Mt. [PERSON_NAME]"
type input "37122"
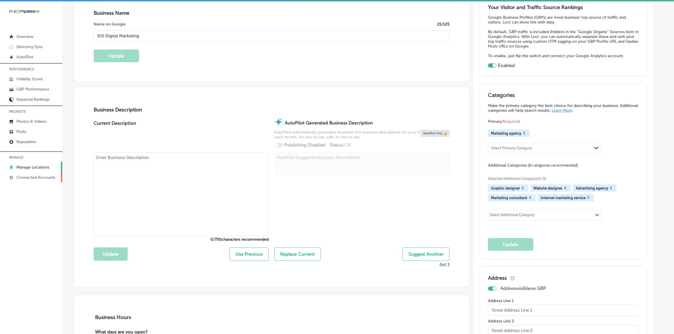
type input "US"
type textarea "615 Digital Marketing is a full-service marketing agency specializing in hyper-…"
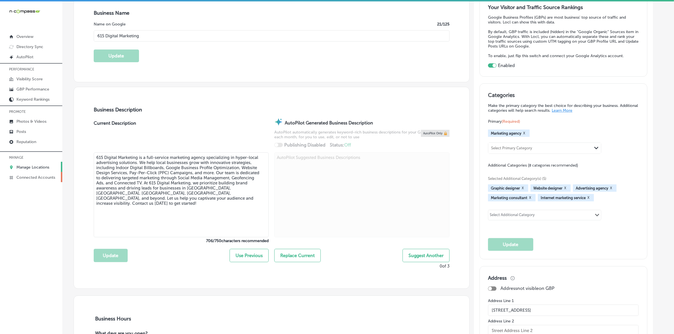
type input "[URL][DOMAIN_NAME]"
type input "[PHONE_NUMBER]"
click at [27, 131] on link "Posts" at bounding box center [31, 131] width 62 height 10
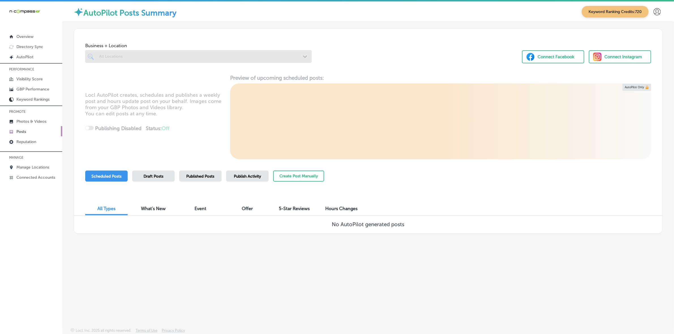
scroll to position [8, 0]
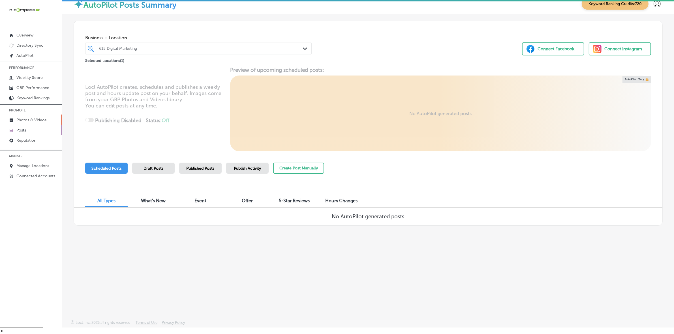
click at [43, 121] on p "Photos & Videos" at bounding box center [31, 120] width 30 height 5
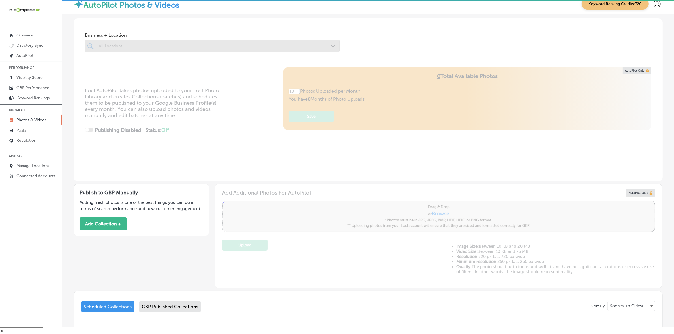
click at [136, 47] on div at bounding box center [212, 46] width 255 height 13
type input "5"
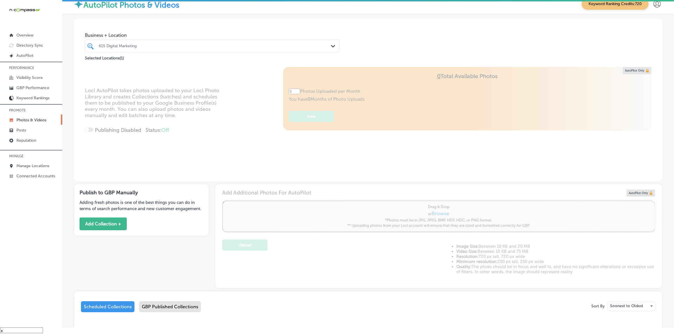
click at [235, 48] on div "615 Digital Marketing" at bounding box center [215, 46] width 233 height 5
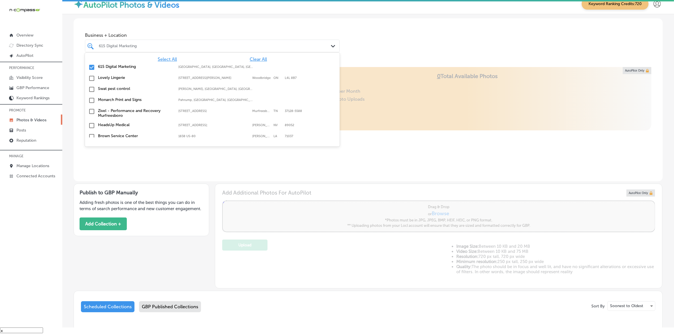
click at [250, 59] on span "Clear All" at bounding box center [258, 59] width 17 height 5
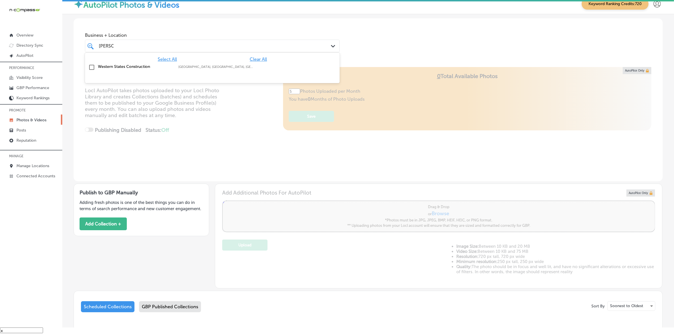
click at [197, 67] on label "[GEOGRAPHIC_DATA], [GEOGRAPHIC_DATA], [GEOGRAPHIC_DATA] | [GEOGRAPHIC_DATA], [G…" at bounding box center [215, 67] width 75 height 4
type input "[PERSON_NAME]"
click at [384, 46] on div "Business + Location option focused, 2 of 174. 2 results available for search te…" at bounding box center [368, 39] width 589 height 43
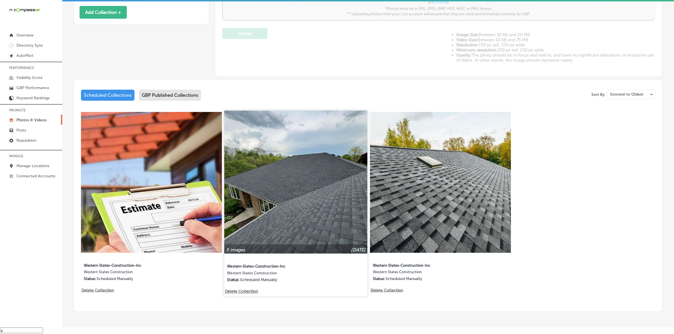
scroll to position [233, 0]
